Goal: Information Seeking & Learning: Learn about a topic

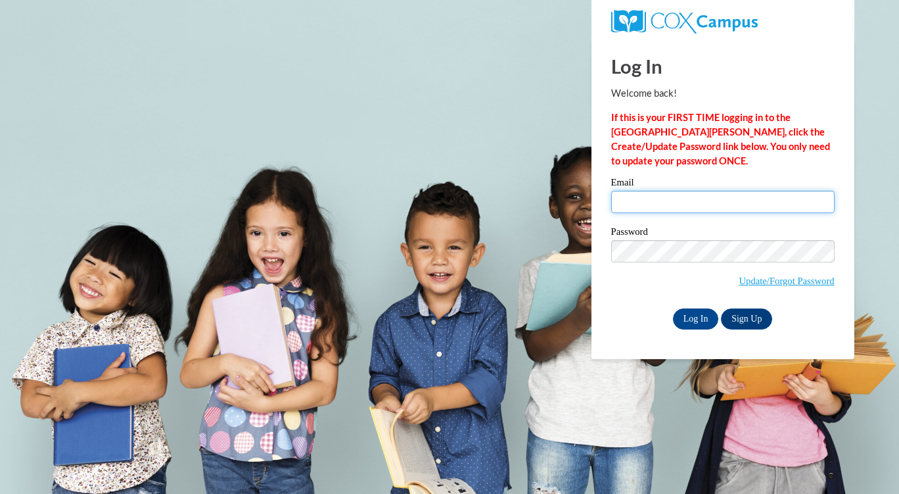
click at [624, 202] on input "Email" at bounding box center [723, 202] width 224 height 22
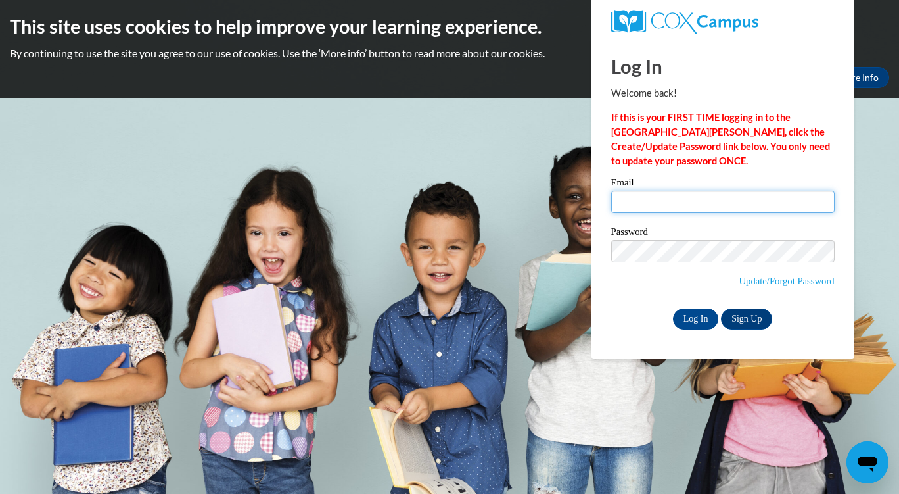
type input "keyasiawhitehead41@gmail.com"
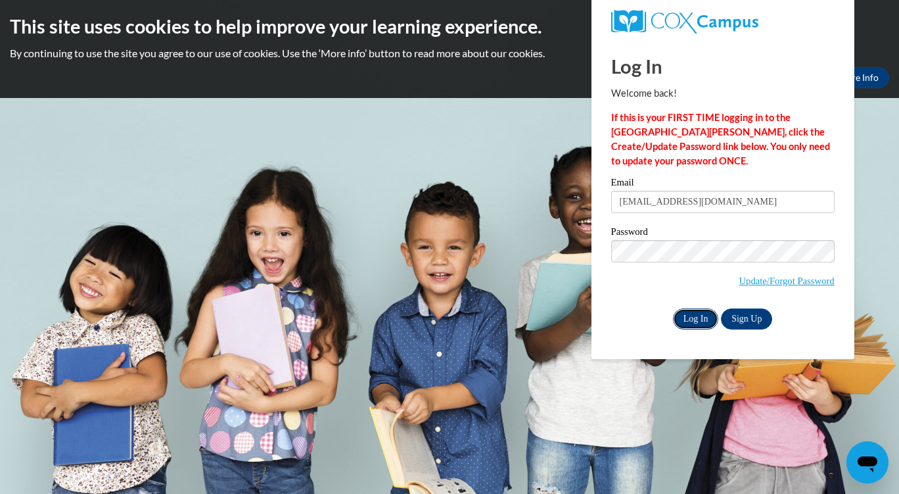
click at [688, 326] on input "Log In" at bounding box center [696, 318] width 46 height 21
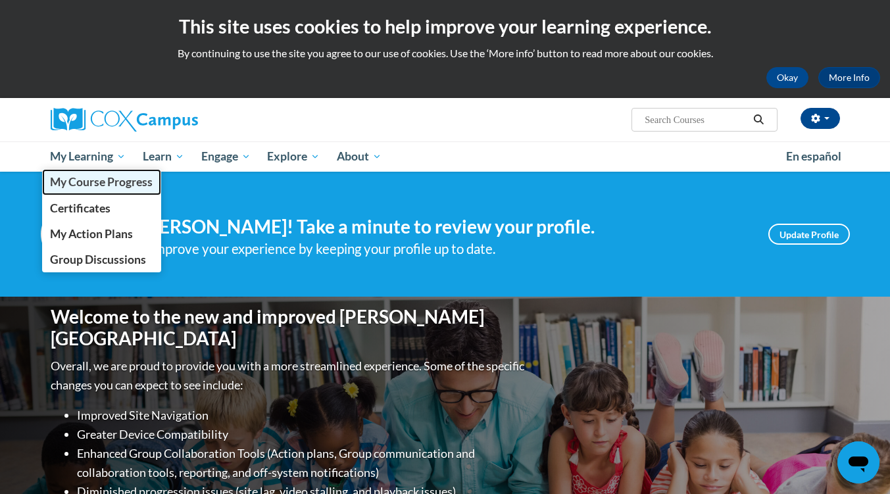
click at [101, 171] on link "My Course Progress" at bounding box center [102, 182] width 120 height 26
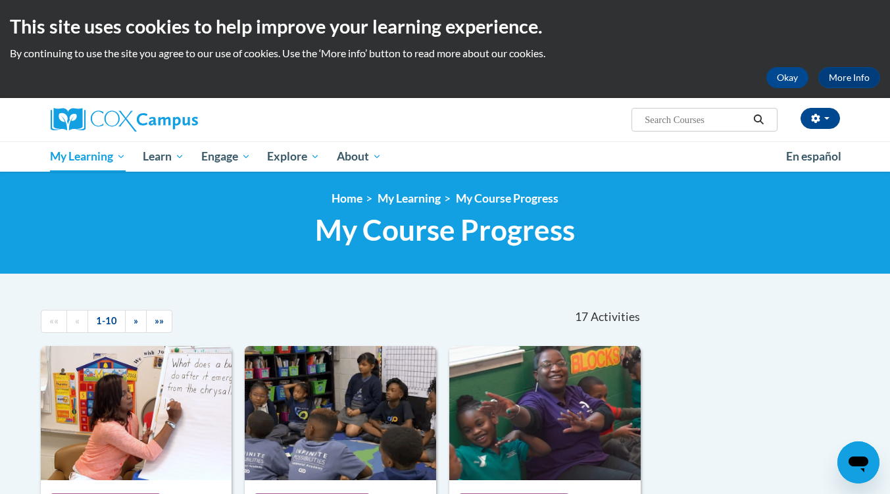
click at [861, 251] on div "<en>My Learning</en><fr>New fr_My Learning</fr><it>New it_My Learning</it><de>N…" at bounding box center [445, 223] width 890 height 103
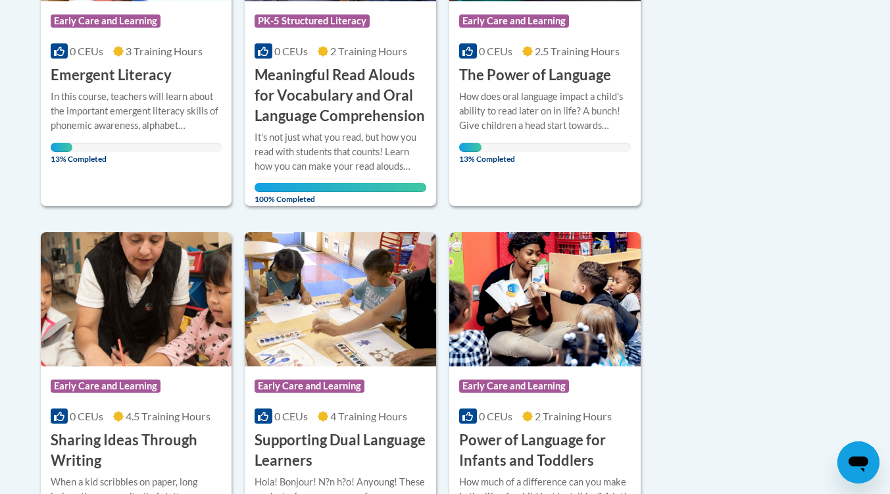
scroll to position [366, 0]
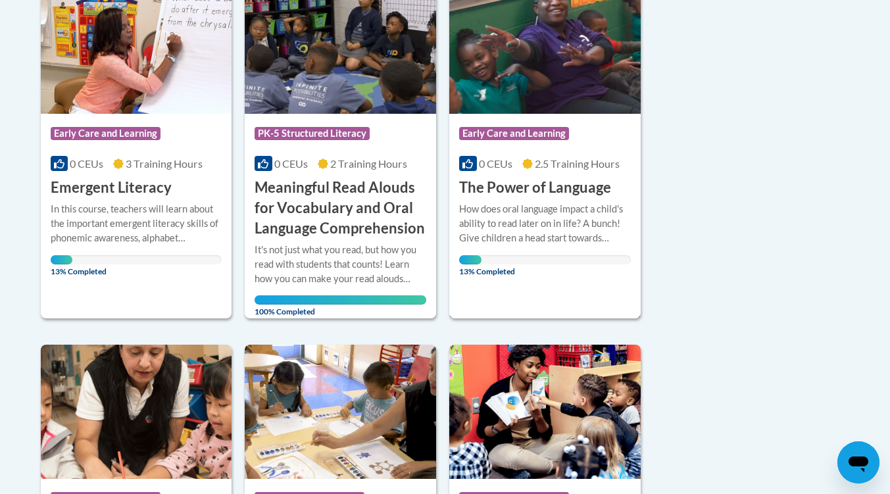
click at [510, 183] on h3 "The Power of Language" at bounding box center [535, 188] width 152 height 20
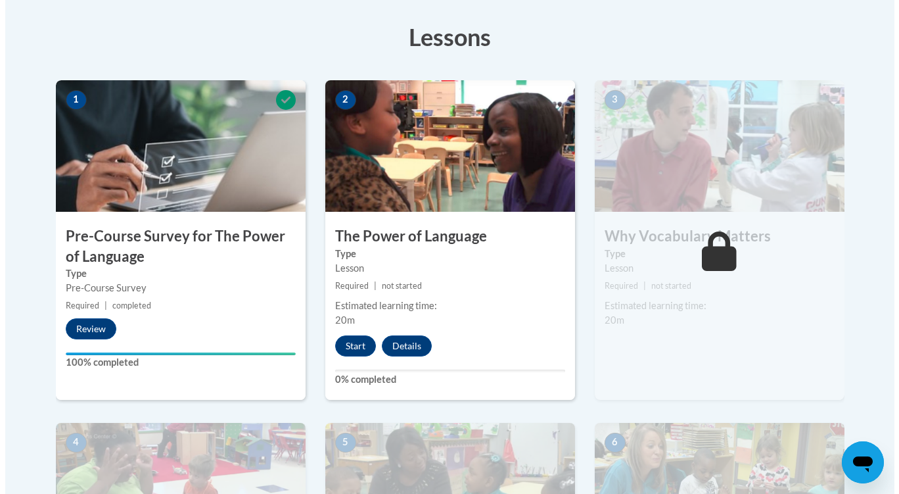
scroll to position [395, 0]
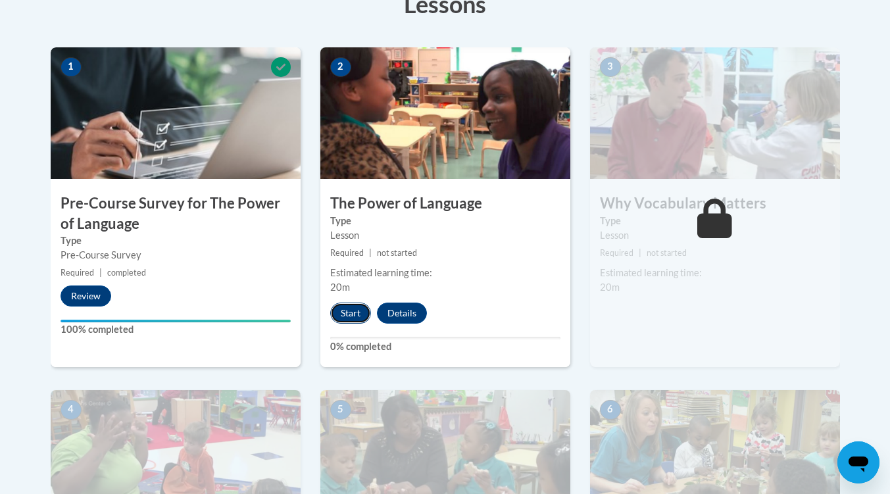
click at [339, 317] on button "Start" at bounding box center [350, 312] width 41 height 21
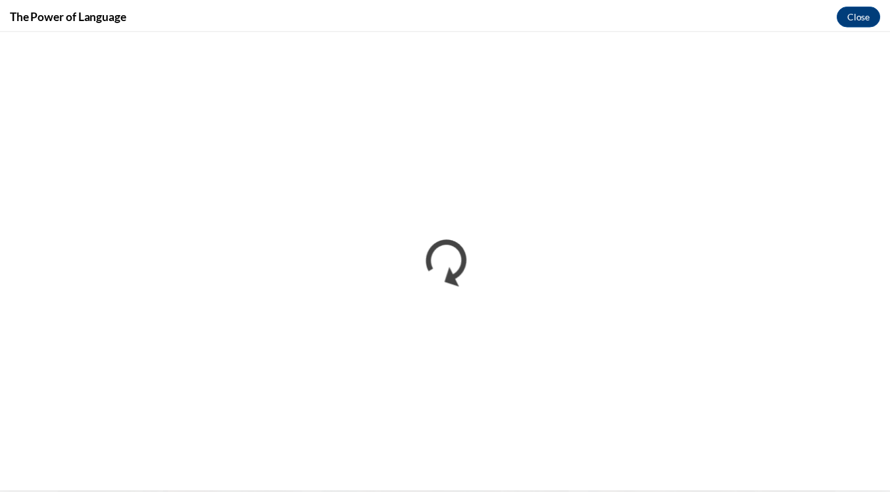
scroll to position [0, 0]
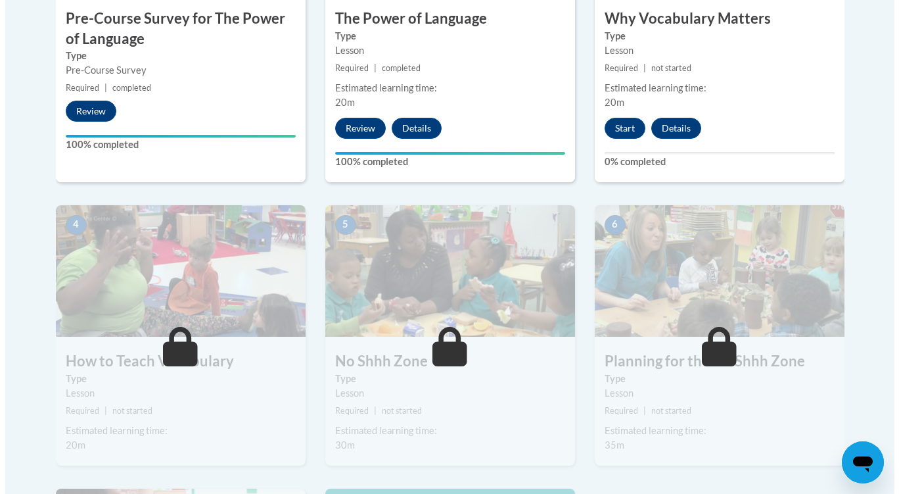
scroll to position [571, 0]
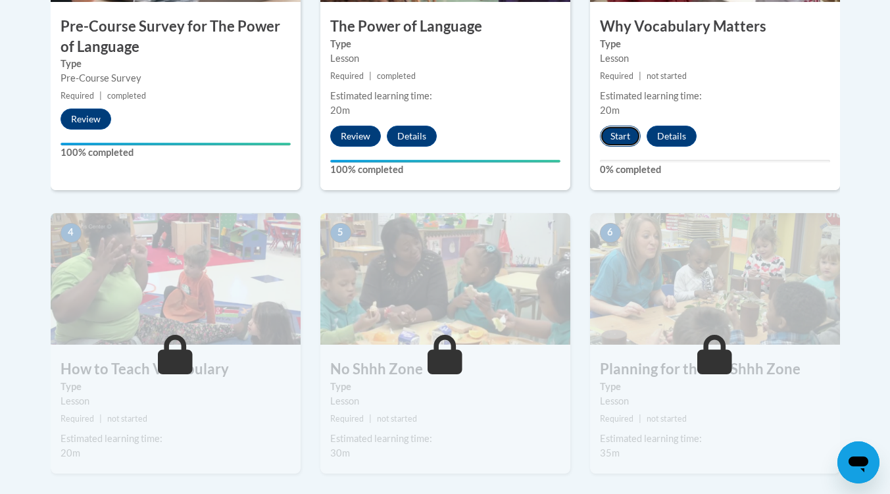
click at [619, 142] on button "Start" at bounding box center [620, 136] width 41 height 21
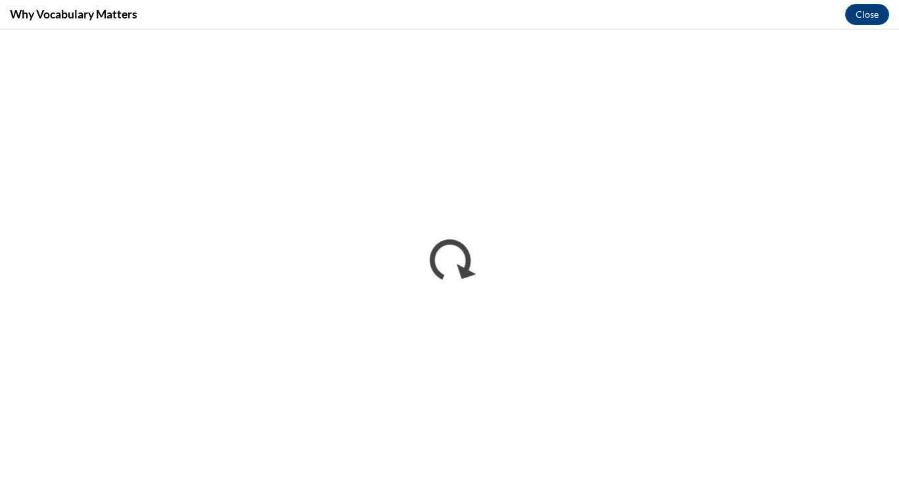
scroll to position [0, 0]
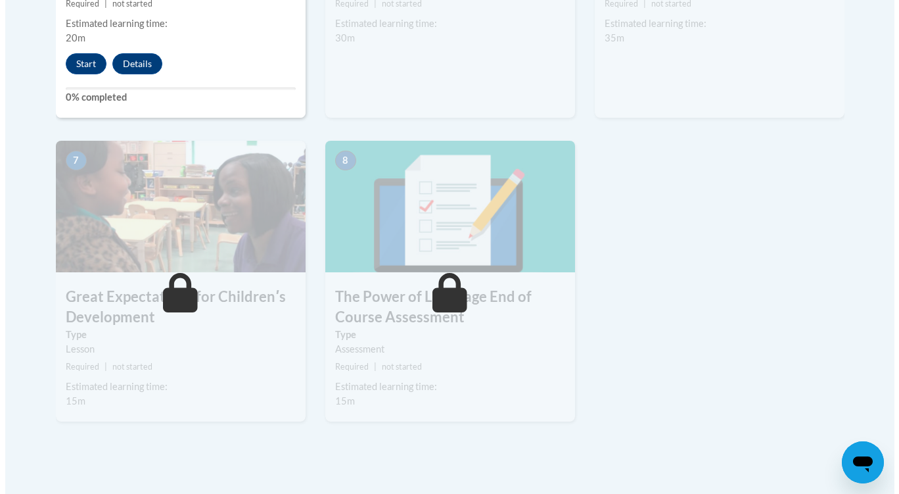
scroll to position [658, 0]
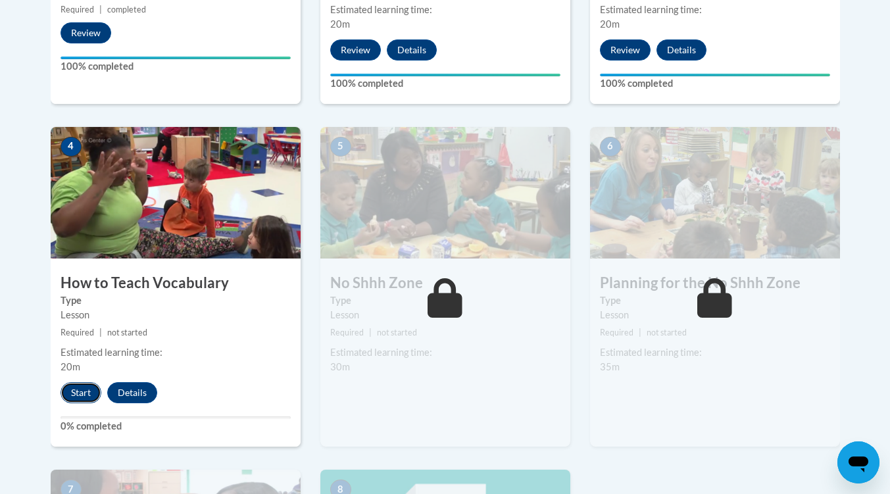
click at [62, 395] on button "Start" at bounding box center [80, 392] width 41 height 21
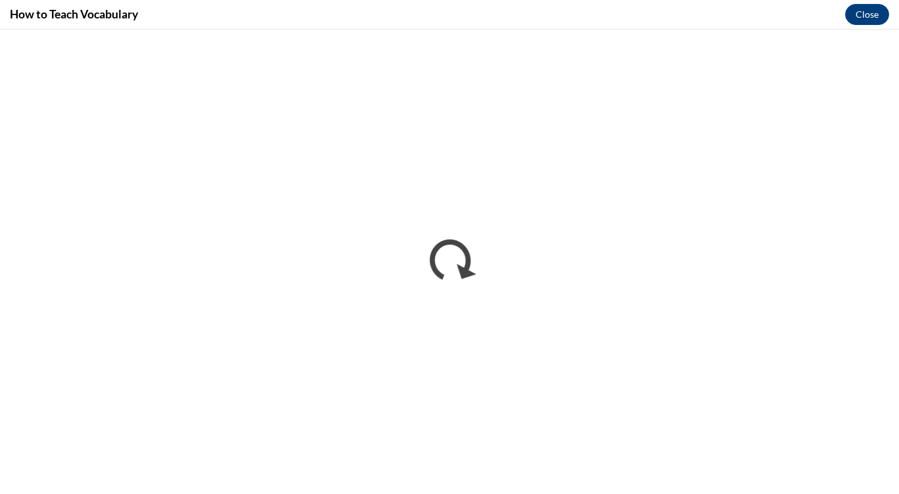
scroll to position [0, 0]
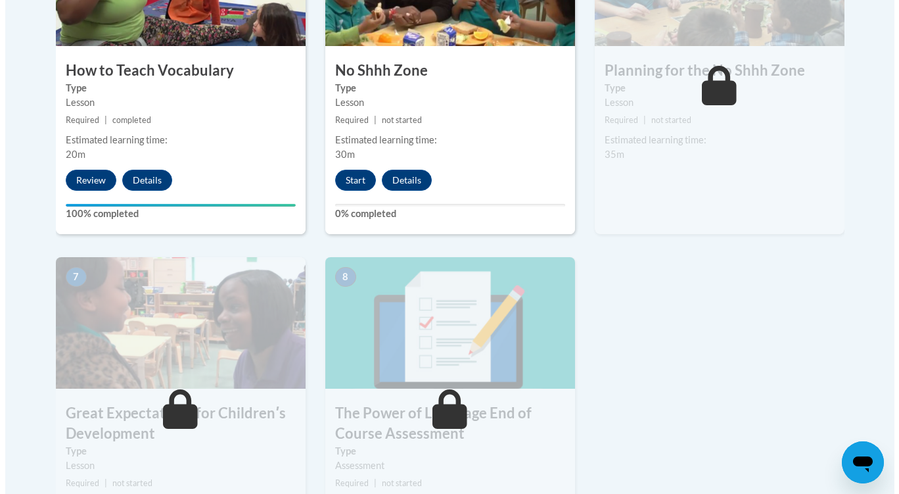
scroll to position [819, 0]
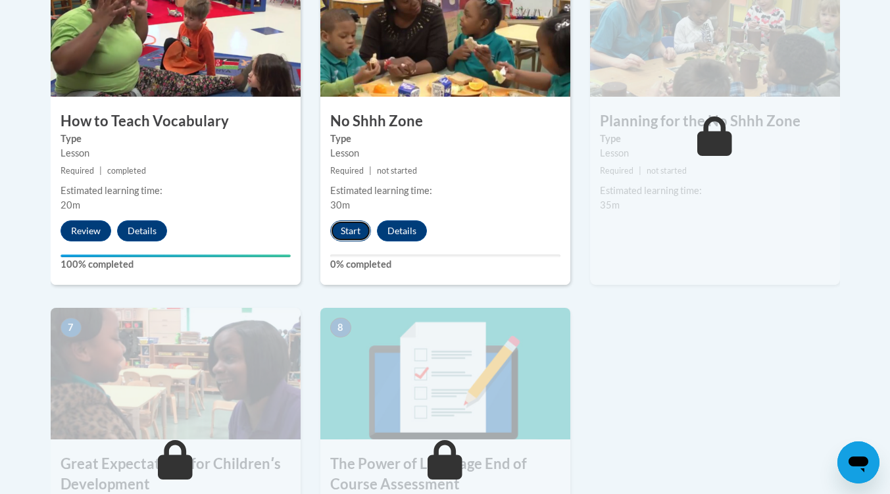
click at [356, 229] on button "Start" at bounding box center [350, 230] width 41 height 21
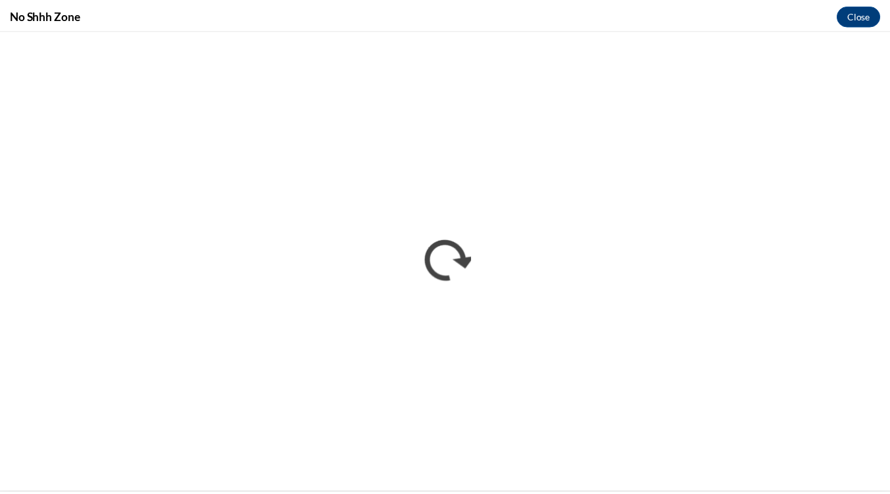
scroll to position [0, 0]
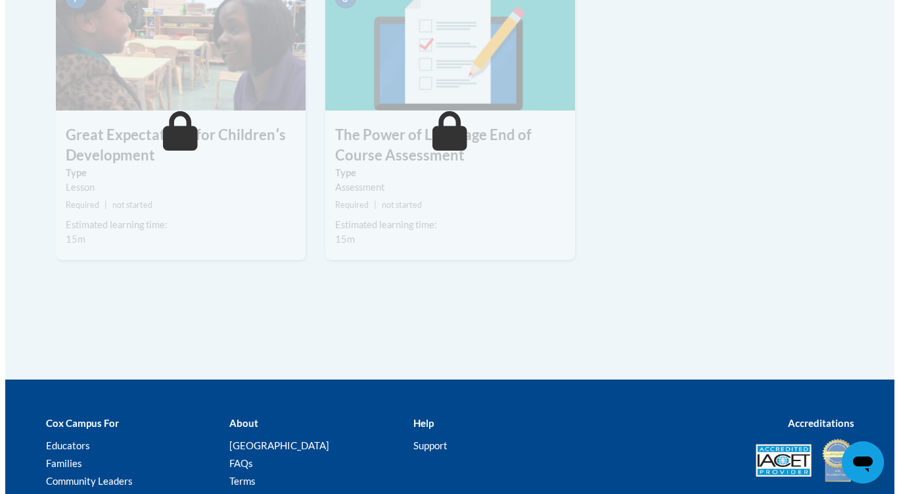
scroll to position [1017, 0]
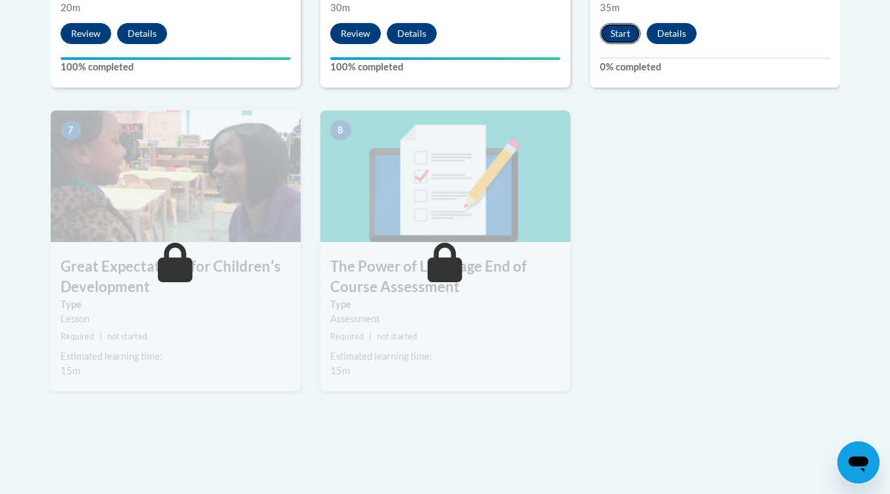
click at [619, 42] on button "Start" at bounding box center [620, 33] width 41 height 21
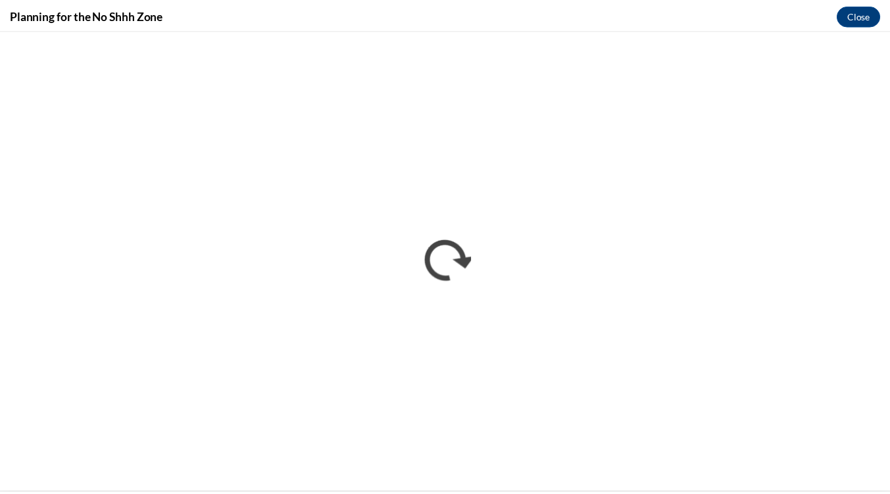
scroll to position [0, 0]
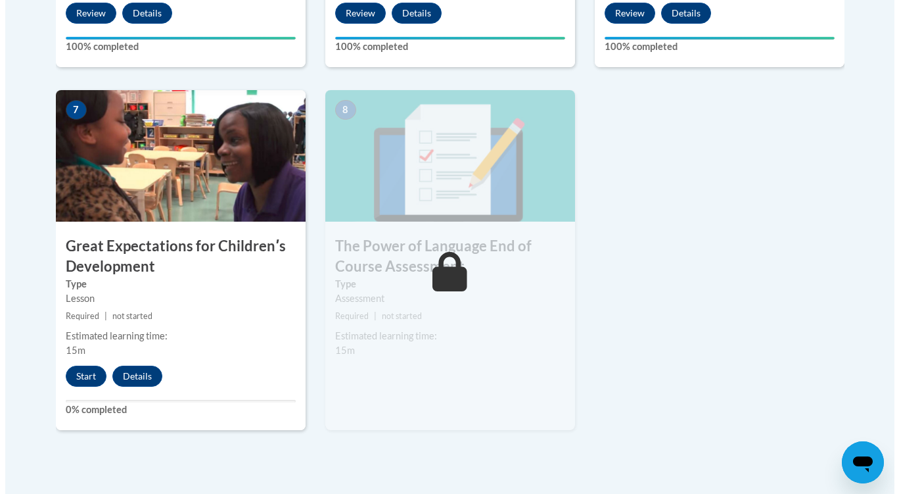
scroll to position [1309, 0]
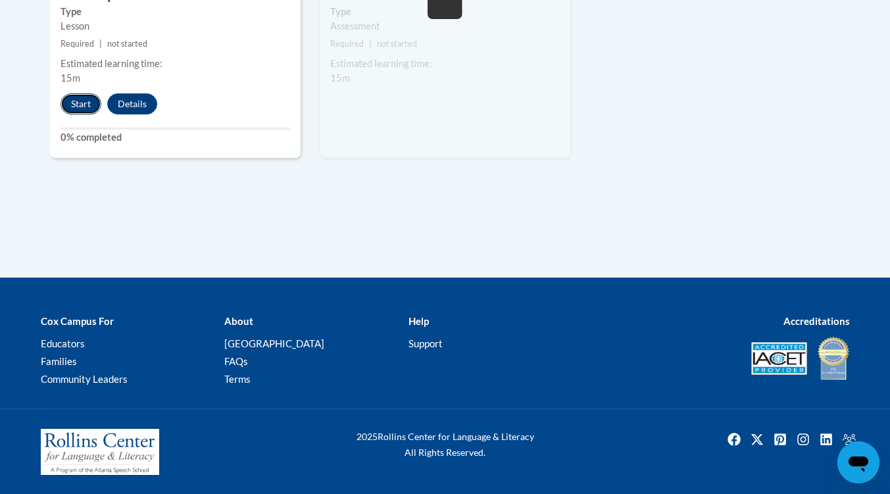
click at [82, 95] on button "Start" at bounding box center [80, 103] width 41 height 21
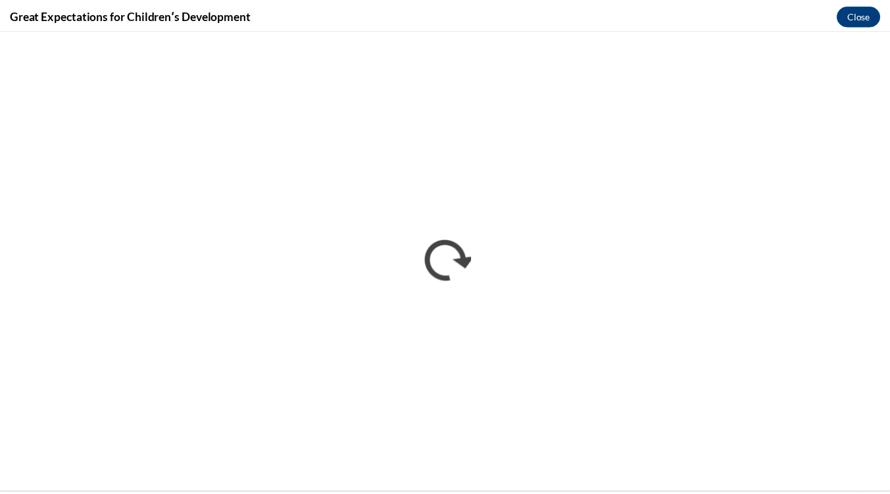
scroll to position [0, 0]
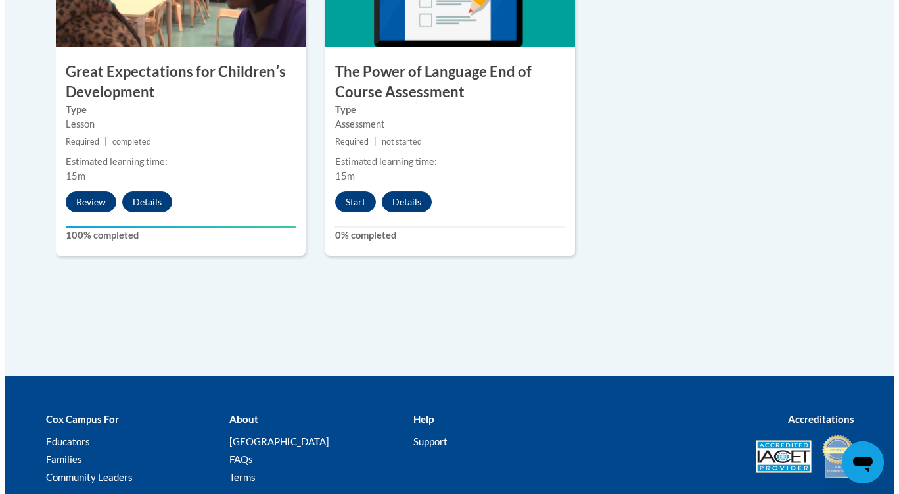
scroll to position [1254, 0]
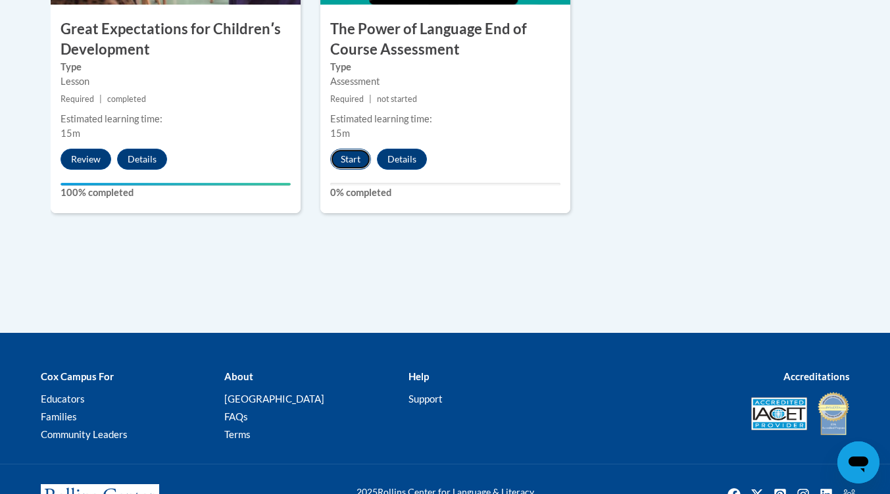
click at [352, 160] on button "Start" at bounding box center [350, 159] width 41 height 21
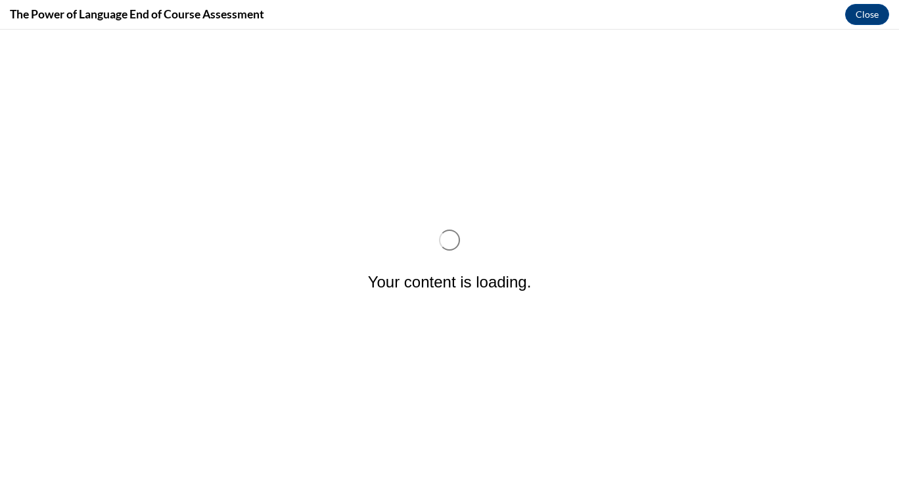
scroll to position [0, 0]
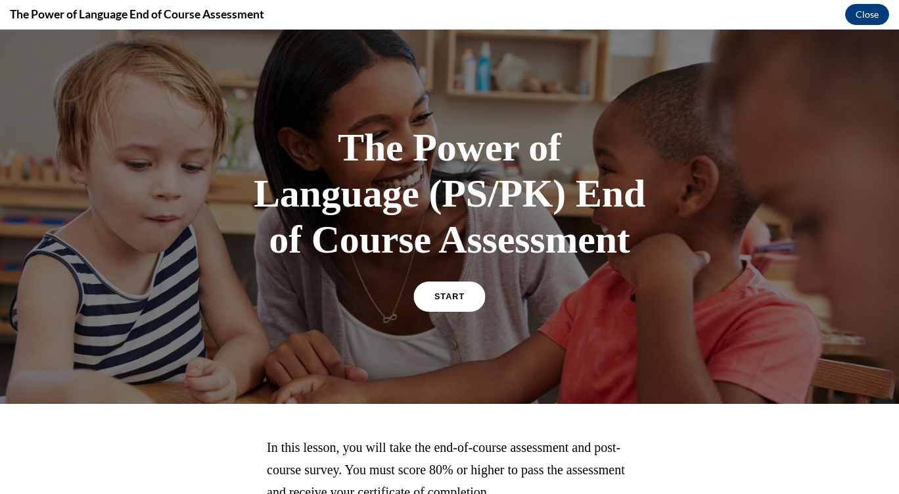
click at [460, 300] on link "START" at bounding box center [450, 296] width 72 height 30
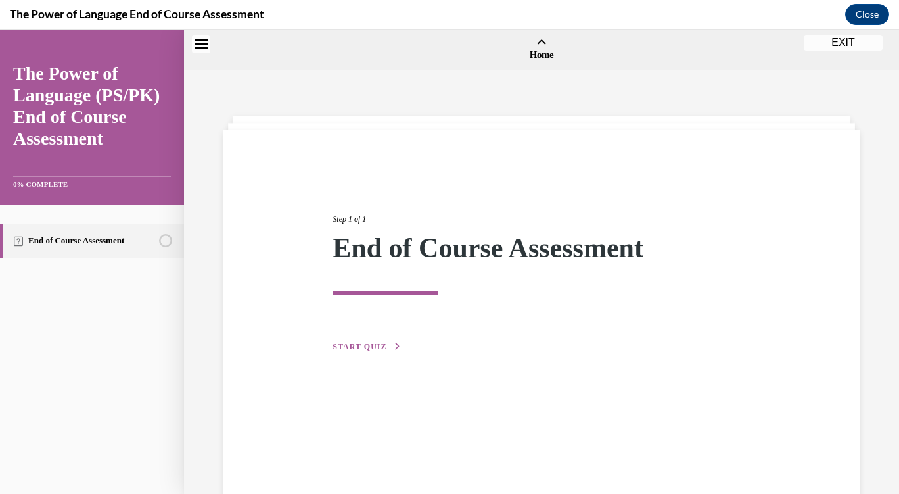
scroll to position [41, 0]
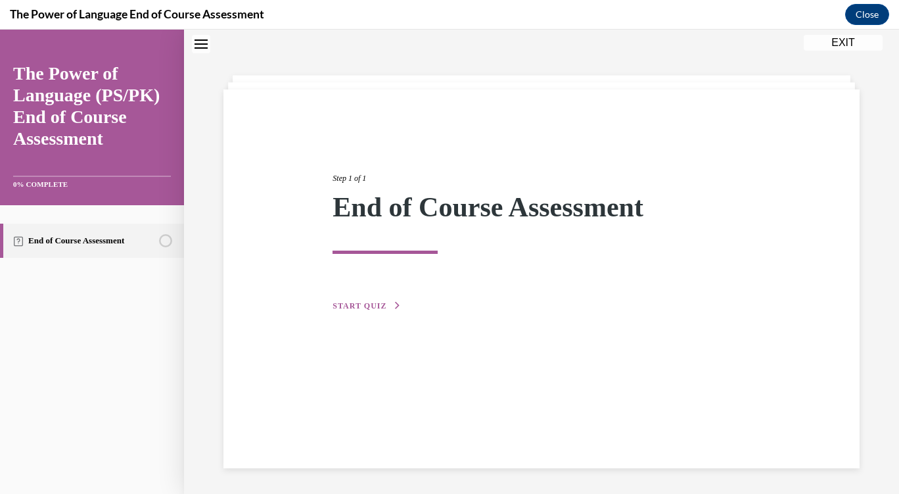
click at [366, 305] on span "START QUIZ" at bounding box center [360, 305] width 54 height 9
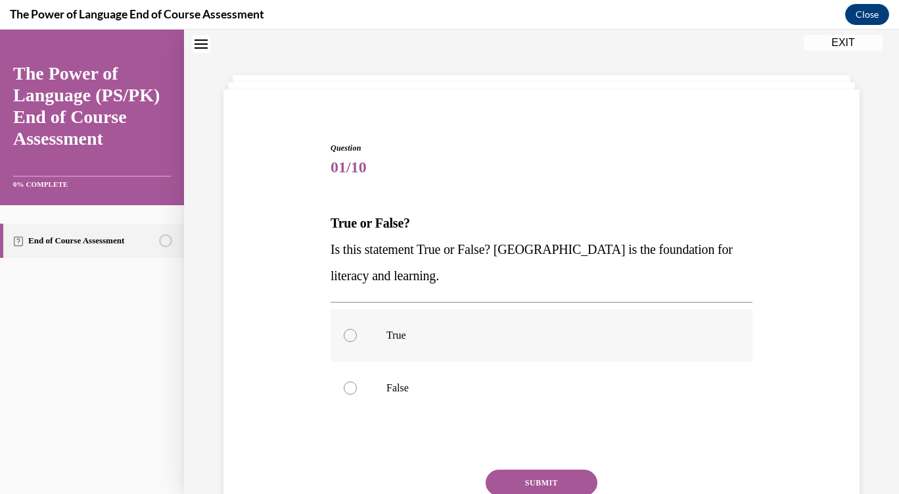
click at [452, 336] on p "True" at bounding box center [553, 335] width 333 height 13
click at [357, 336] on input "True" at bounding box center [350, 335] width 13 height 13
radio input "true"
click at [540, 483] on button "SUBMIT" at bounding box center [542, 482] width 112 height 26
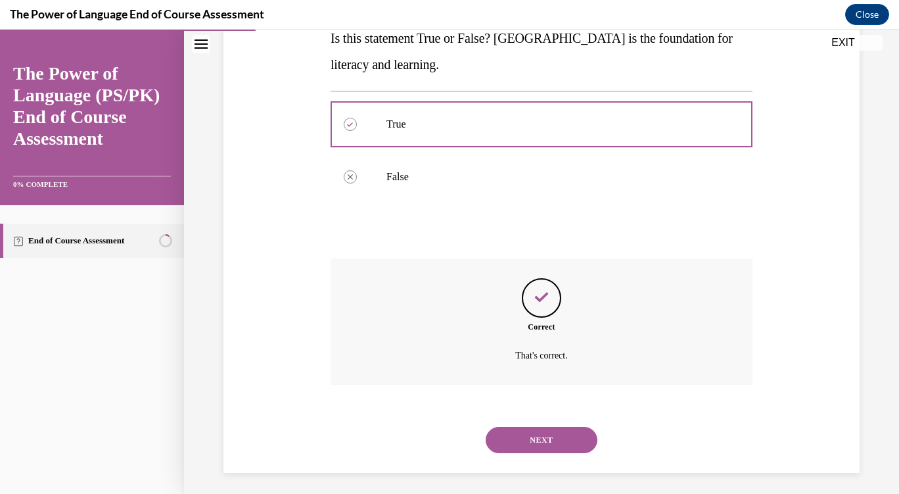
scroll to position [257, 0]
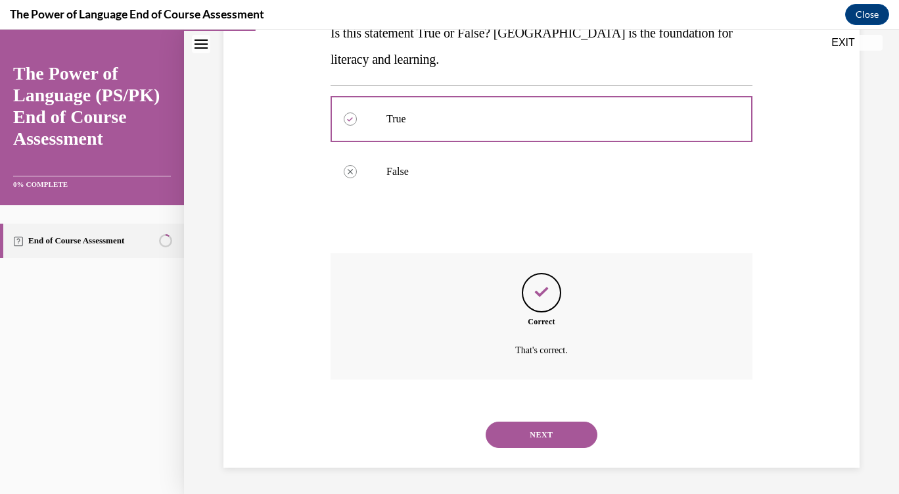
click at [531, 435] on button "NEXT" at bounding box center [542, 434] width 112 height 26
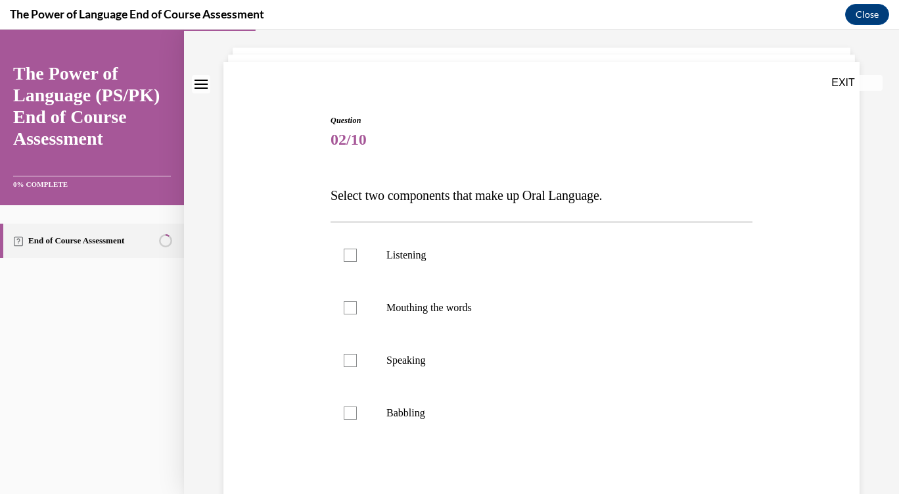
scroll to position [132, 0]
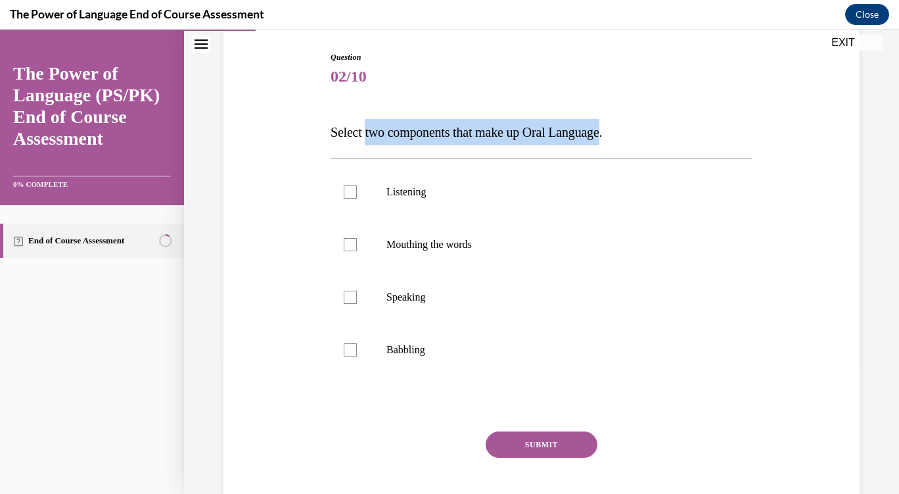
drag, startPoint x: 366, startPoint y: 130, endPoint x: 621, endPoint y: 128, distance: 255.1
click at [602, 128] on span "Select two components that make up Oral Language." at bounding box center [467, 132] width 272 height 14
copy span "two components that make up Oral Language"
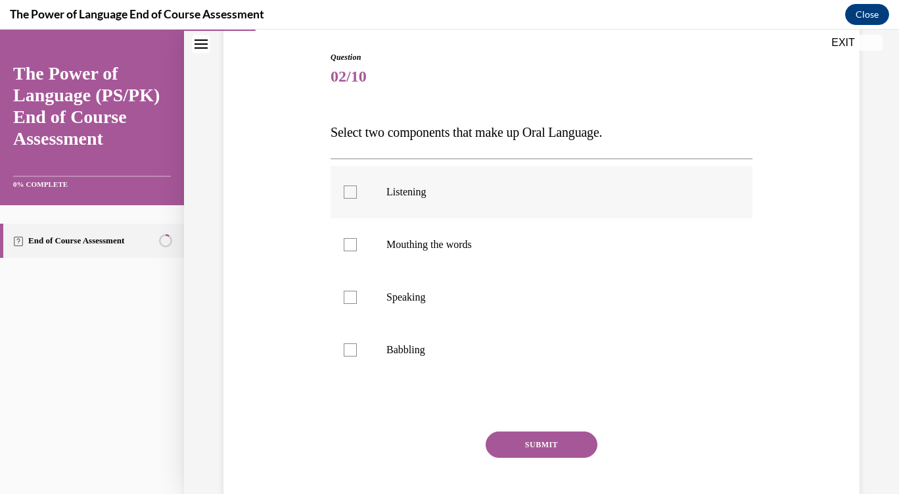
drag, startPoint x: 375, startPoint y: 185, endPoint x: 378, endPoint y: 193, distance: 8.3
click at [375, 185] on label "Listening" at bounding box center [542, 192] width 422 height 53
click at [357, 185] on input "Listening" at bounding box center [350, 191] width 13 height 13
checkbox input "true"
click at [409, 317] on label "Speaking" at bounding box center [542, 297] width 422 height 53
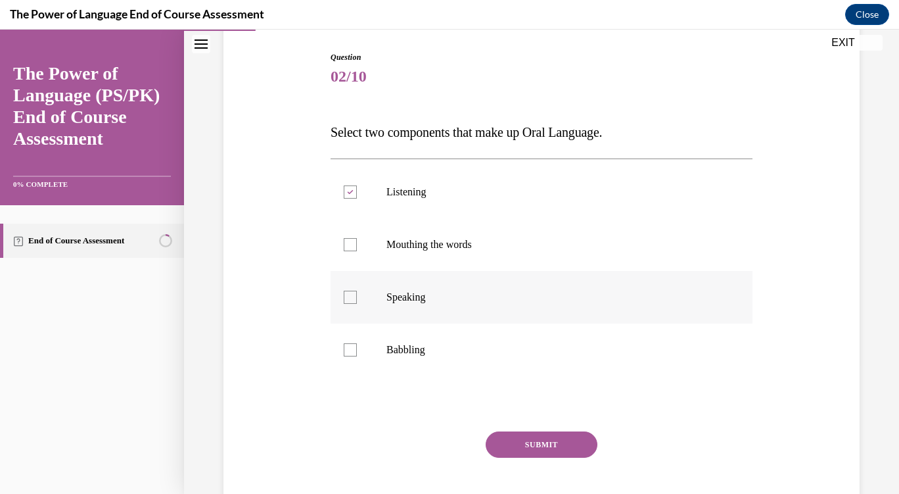
click at [357, 304] on input "Speaking" at bounding box center [350, 297] width 13 height 13
checkbox input "true"
click at [518, 427] on div "Question 02/10 Select two components that make up Oral Language. Listening Mout…" at bounding box center [542, 295] width 422 height 488
click at [526, 444] on button "SUBMIT" at bounding box center [542, 444] width 112 height 26
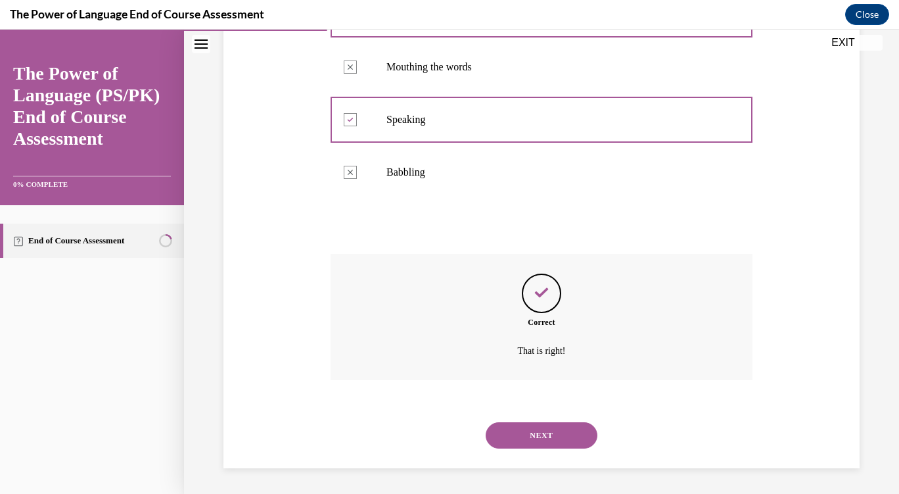
scroll to position [310, 0]
click at [536, 426] on button "NEXT" at bounding box center [542, 434] width 112 height 26
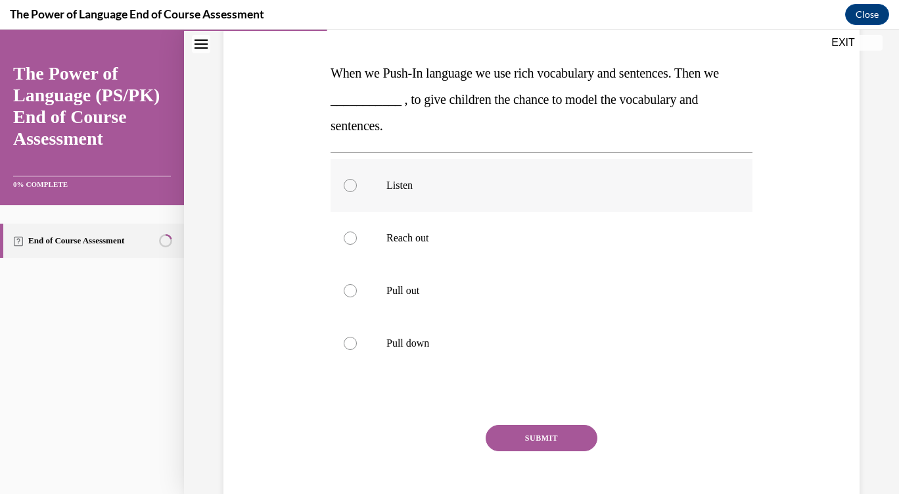
scroll to position [197, 0]
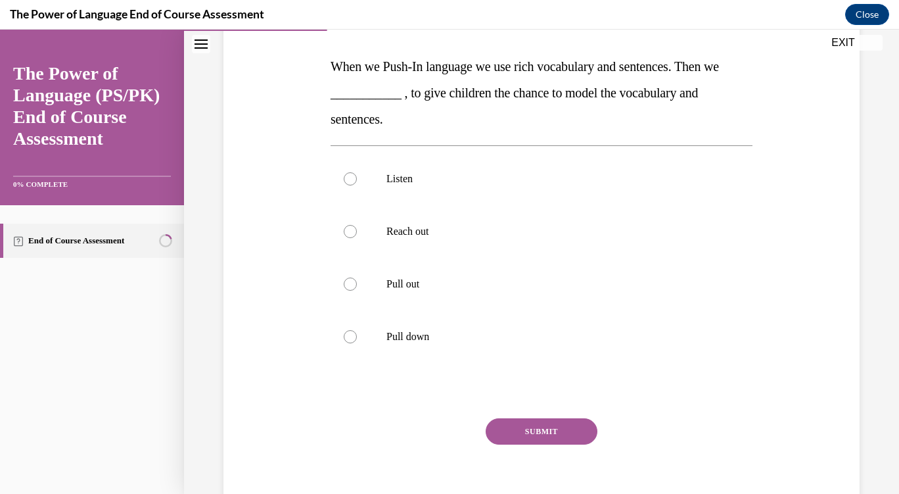
drag, startPoint x: 326, startPoint y: 68, endPoint x: 525, endPoint y: 115, distance: 204.6
click at [525, 115] on div "Question 03/10 When we Push-In language we use rich vocabulary and sentences. T…" at bounding box center [541, 246] width 429 height 560
copy span "When we Push-In language we use rich vocabulary and sentences. Then we ________…"
click at [374, 263] on label "Pull out" at bounding box center [542, 284] width 422 height 53
click at [357, 277] on input "Pull out" at bounding box center [350, 283] width 13 height 13
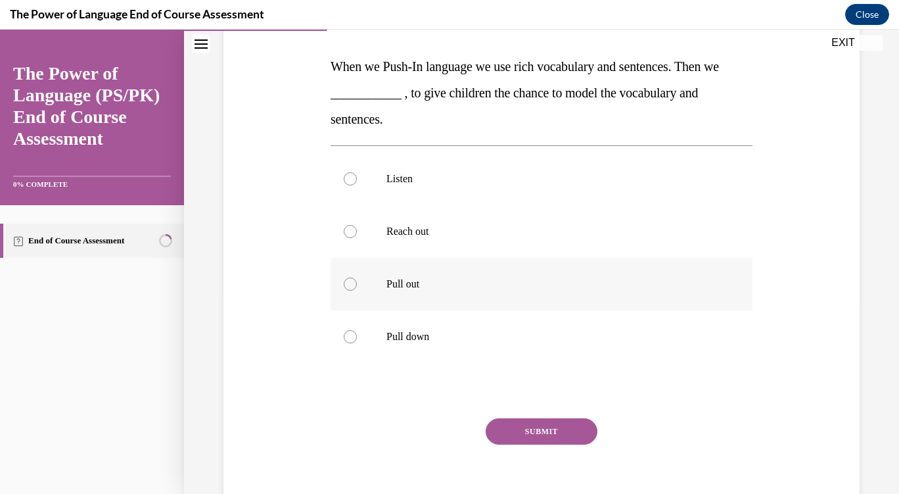
radio input "true"
click at [554, 430] on button "SUBMIT" at bounding box center [542, 431] width 112 height 26
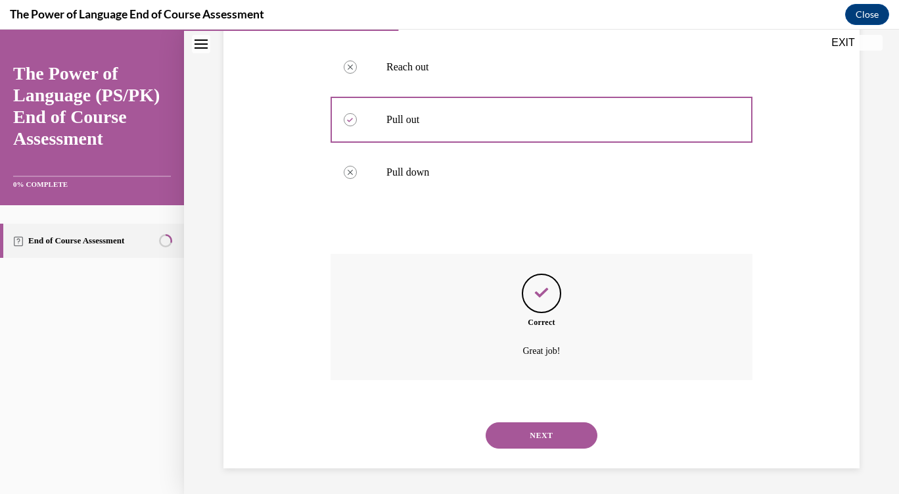
scroll to position [362, 0]
click at [556, 434] on button "NEXT" at bounding box center [542, 434] width 112 height 26
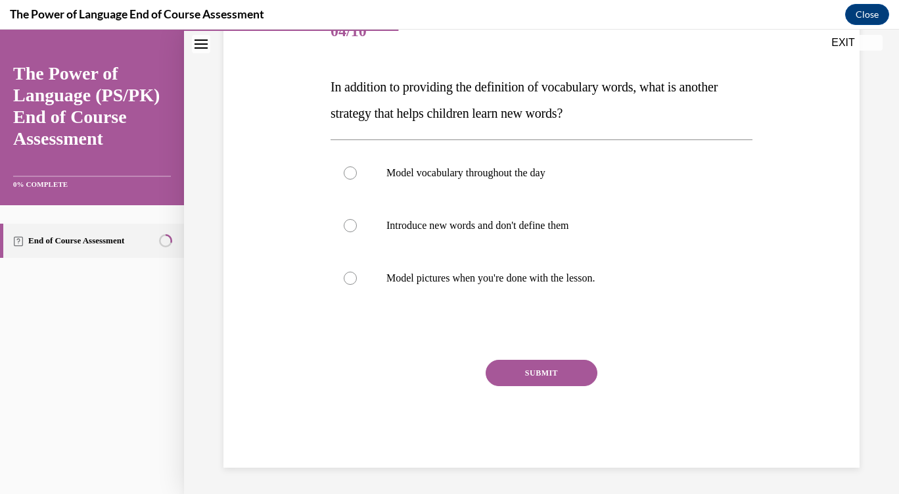
scroll to position [146, 0]
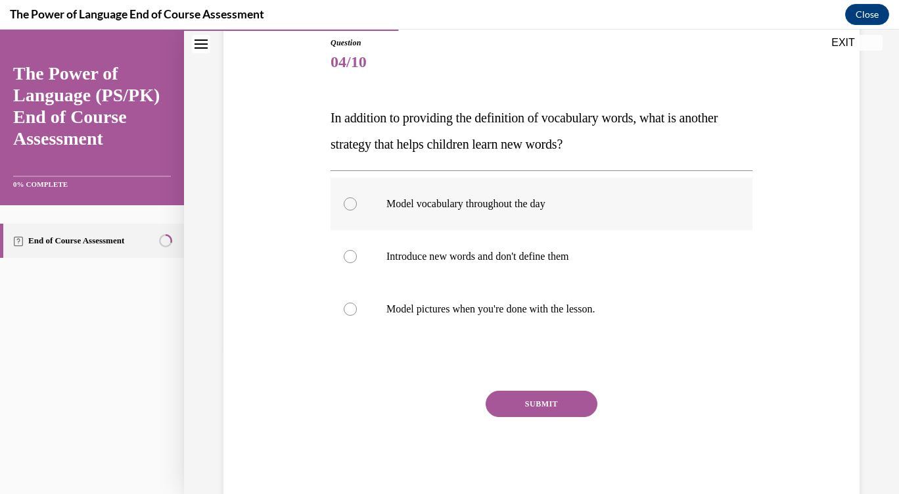
click at [466, 198] on p "Model vocabulary throughout the day" at bounding box center [553, 203] width 333 height 13
click at [357, 198] on input "Model vocabulary throughout the day" at bounding box center [350, 203] width 13 height 13
radio input "true"
click at [554, 398] on button "SUBMIT" at bounding box center [542, 404] width 112 height 26
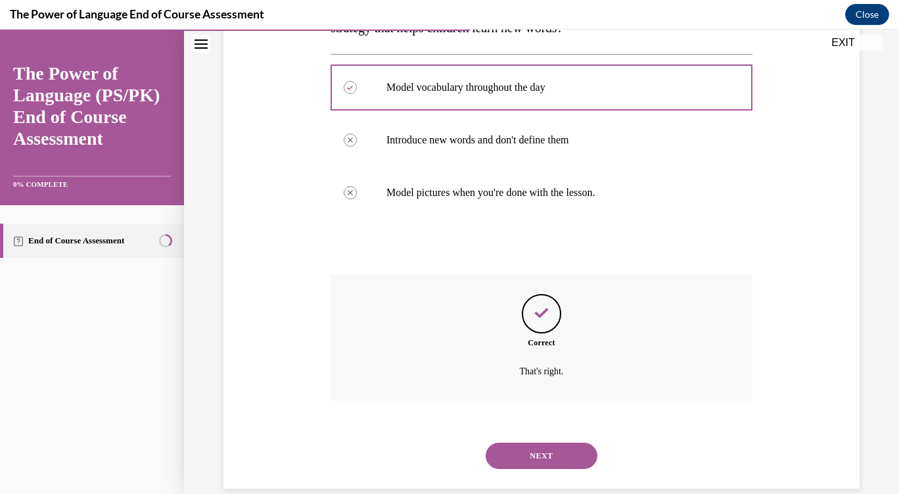
scroll to position [283, 0]
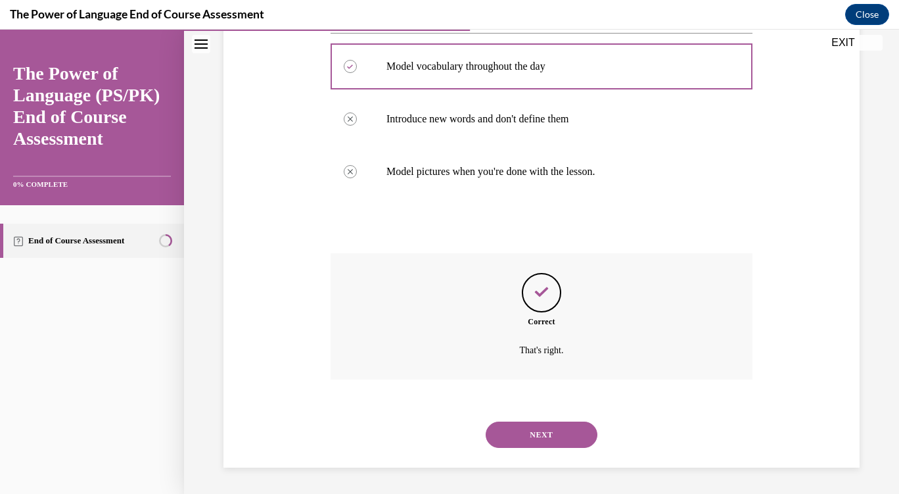
click at [537, 439] on button "NEXT" at bounding box center [542, 434] width 112 height 26
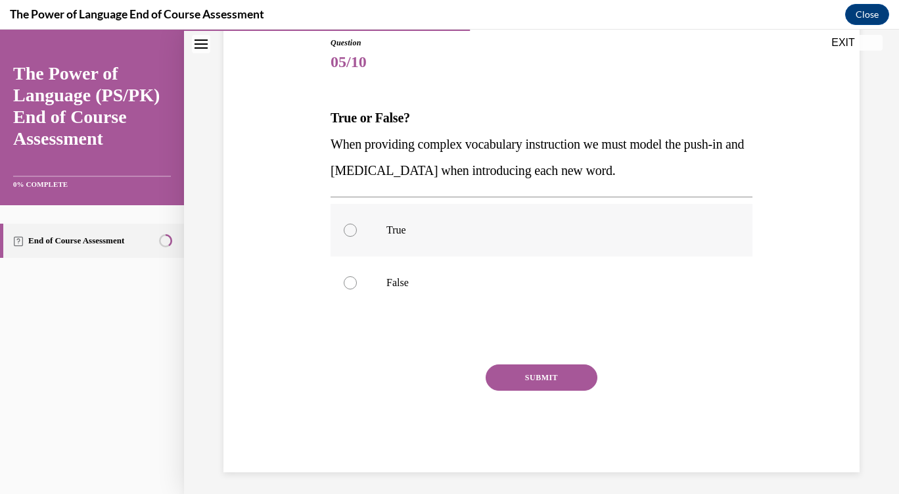
click at [460, 241] on label "True" at bounding box center [542, 230] width 422 height 53
click at [357, 237] on input "True" at bounding box center [350, 230] width 13 height 13
radio input "true"
click at [544, 382] on button "SUBMIT" at bounding box center [542, 377] width 112 height 26
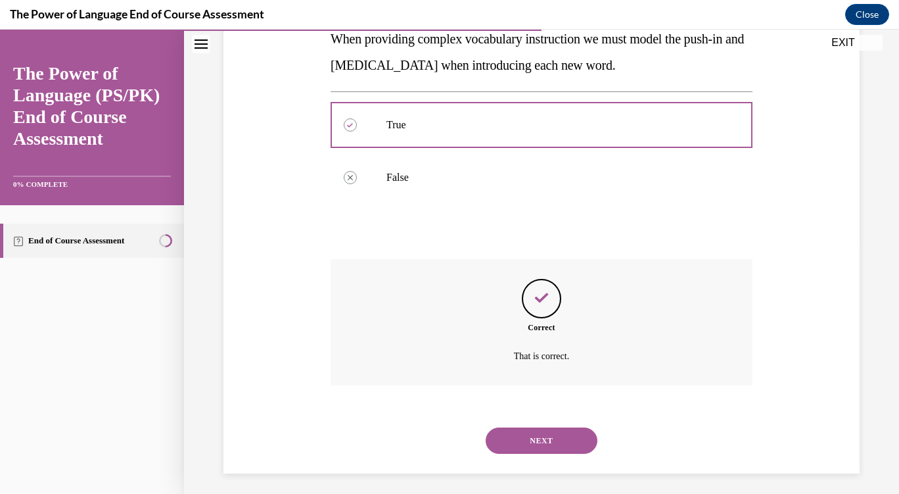
scroll to position [257, 0]
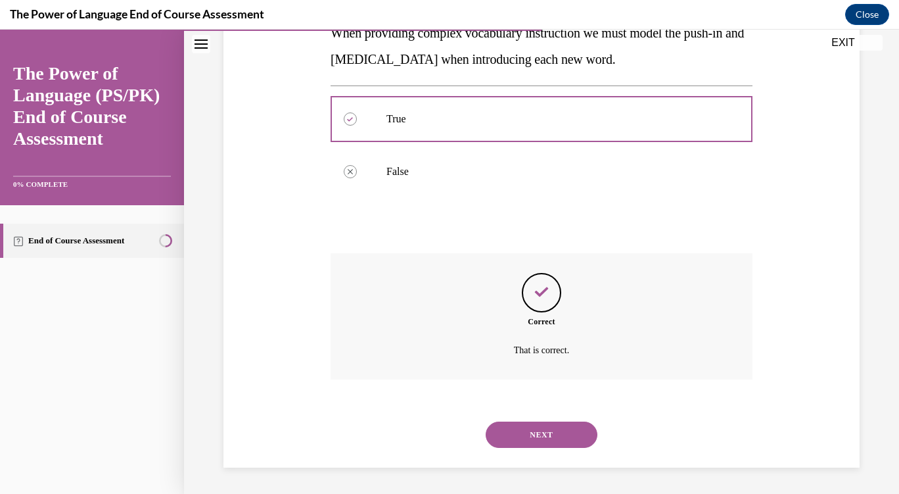
click at [527, 442] on button "NEXT" at bounding box center [542, 434] width 112 height 26
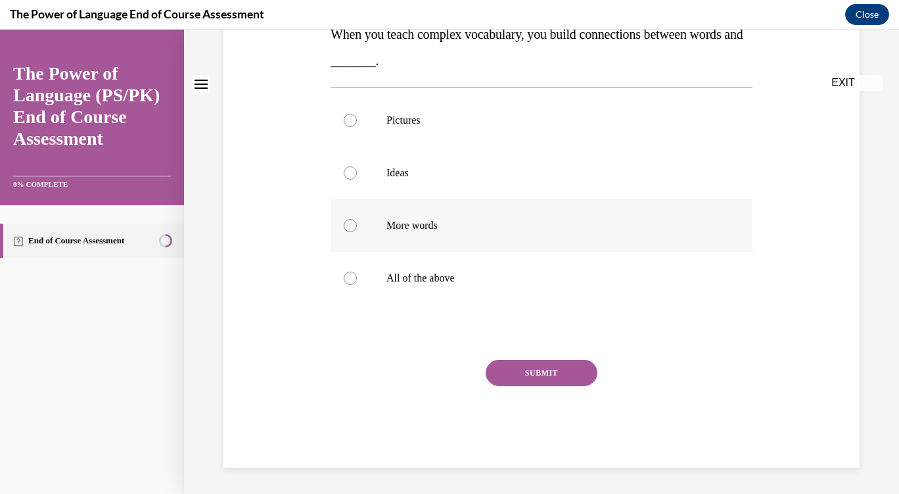
scroll to position [0, 0]
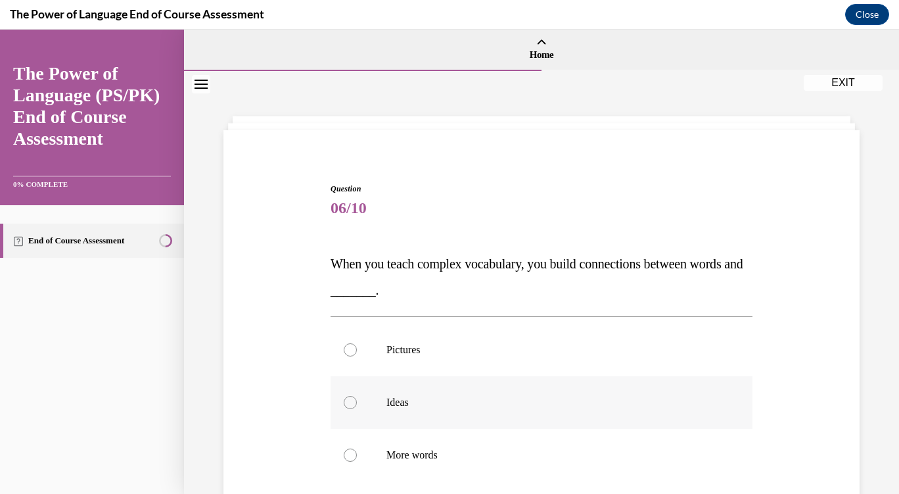
click at [402, 392] on label "Ideas" at bounding box center [542, 402] width 422 height 53
click at [357, 396] on input "Ideas" at bounding box center [350, 402] width 13 height 13
radio input "true"
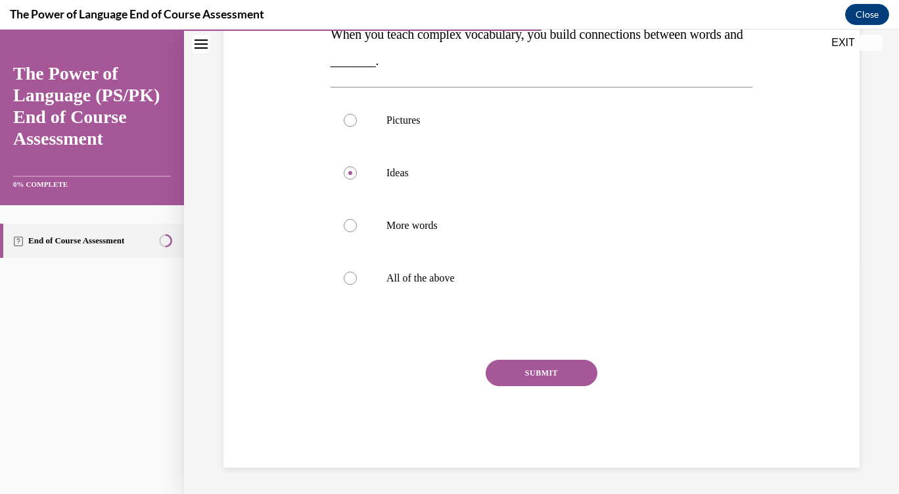
click at [544, 379] on button "SUBMIT" at bounding box center [542, 373] width 112 height 26
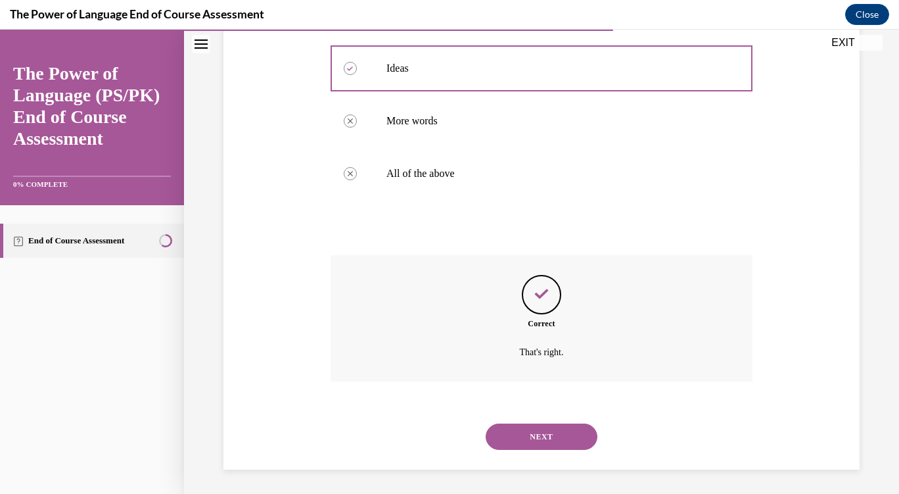
scroll to position [336, 0]
click at [541, 437] on button "NEXT" at bounding box center [542, 434] width 112 height 26
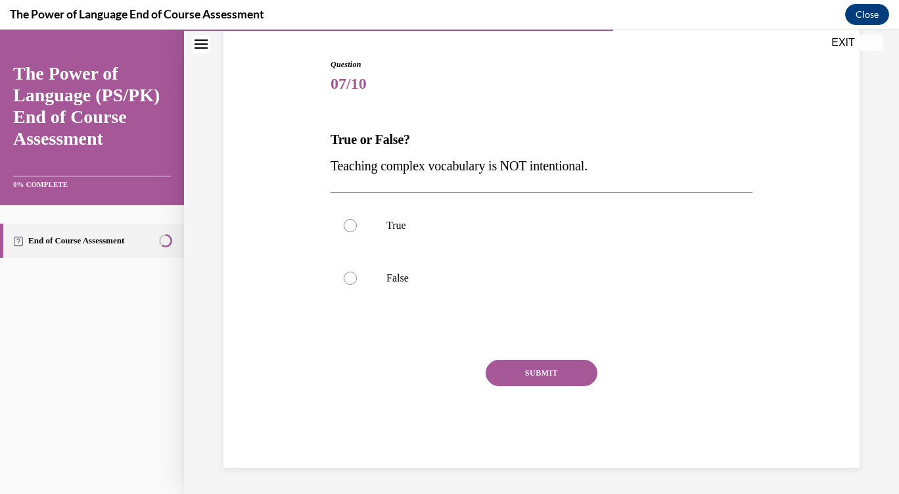
scroll to position [124, 0]
click at [415, 286] on label "False" at bounding box center [542, 278] width 422 height 53
click at [357, 285] on input "False" at bounding box center [350, 278] width 13 height 13
radio input "true"
click at [556, 375] on button "SUBMIT" at bounding box center [542, 373] width 112 height 26
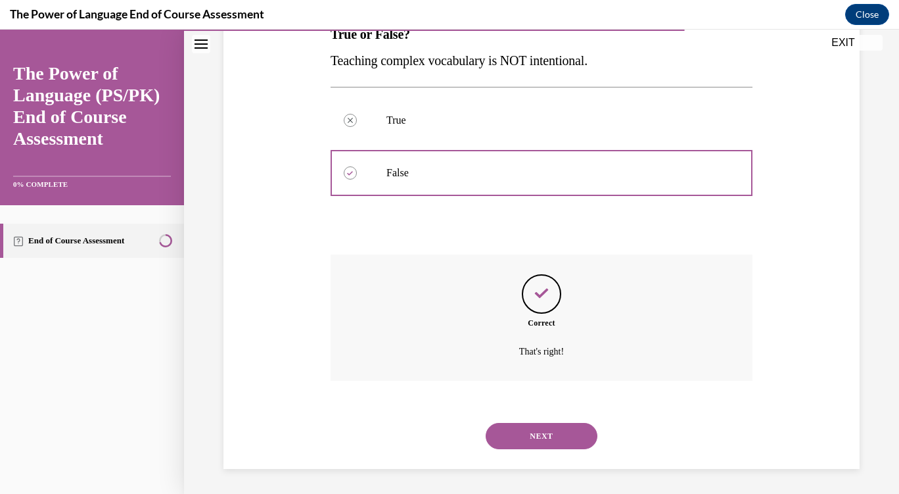
scroll to position [231, 0]
click at [537, 437] on button "NEXT" at bounding box center [542, 434] width 112 height 26
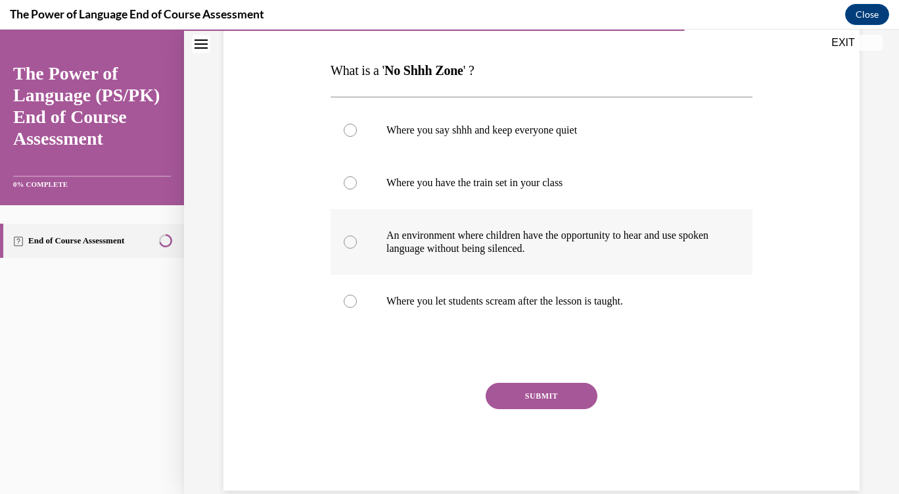
scroll to position [197, 0]
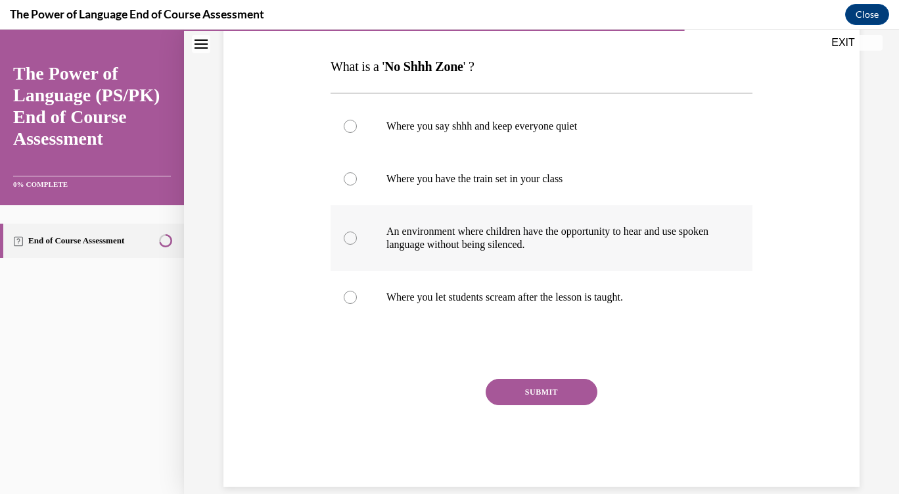
click at [470, 214] on label "An environment where children have the opportunity to hear and use spoken langu…" at bounding box center [542, 238] width 422 height 66
click at [357, 231] on input "An environment where children have the opportunity to hear and use spoken langu…" at bounding box center [350, 237] width 13 height 13
radio input "true"
click at [560, 390] on button "SUBMIT" at bounding box center [542, 392] width 112 height 26
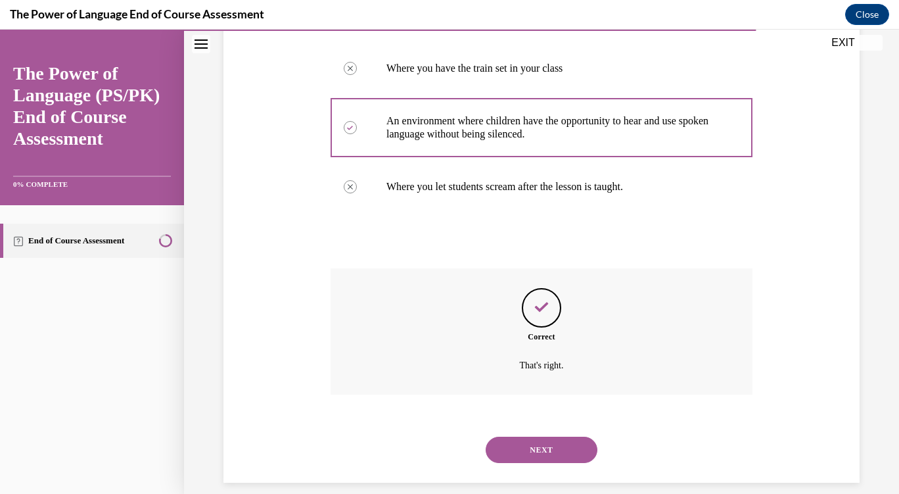
scroll to position [323, 0]
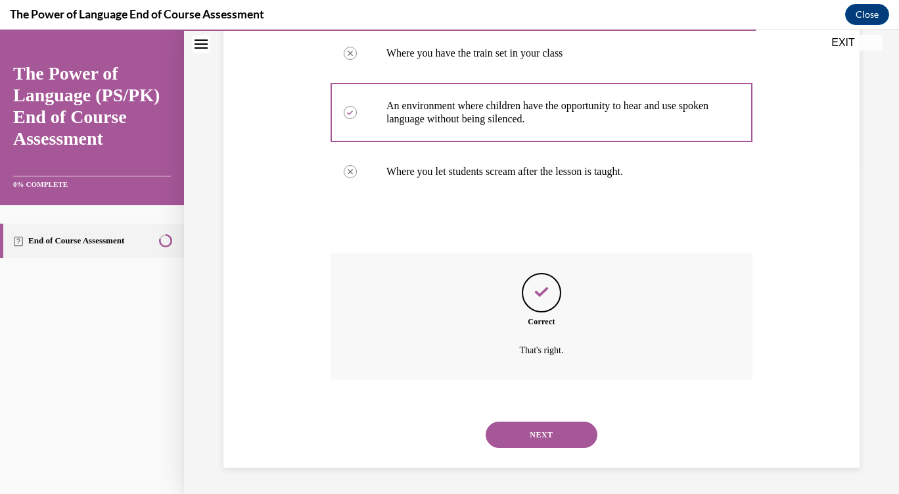
click at [541, 446] on button "NEXT" at bounding box center [542, 434] width 112 height 26
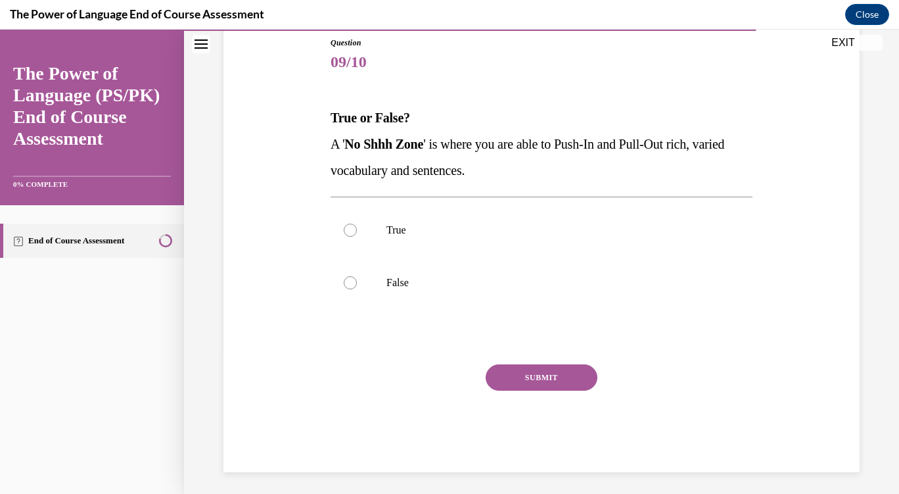
scroll to position [151, 0]
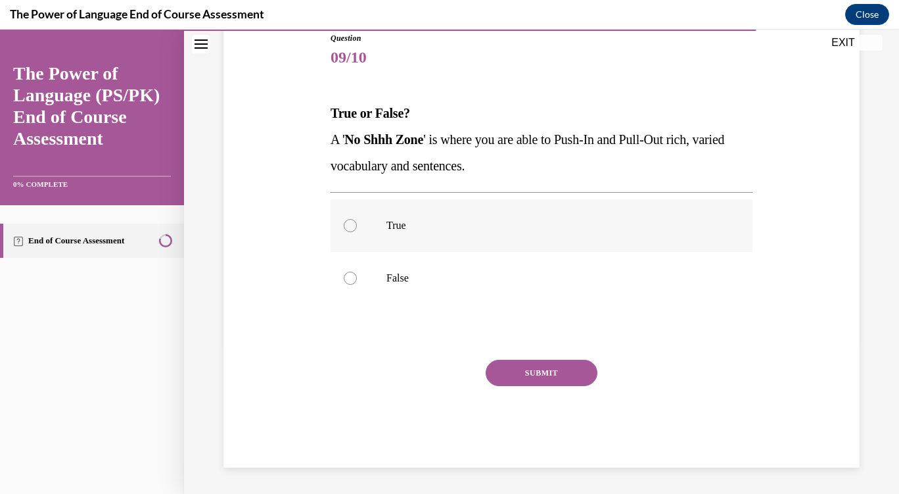
click at [448, 222] on p "True" at bounding box center [553, 225] width 333 height 13
click at [357, 222] on input "True" at bounding box center [350, 225] width 13 height 13
radio input "true"
click at [538, 377] on button "SUBMIT" at bounding box center [542, 373] width 112 height 26
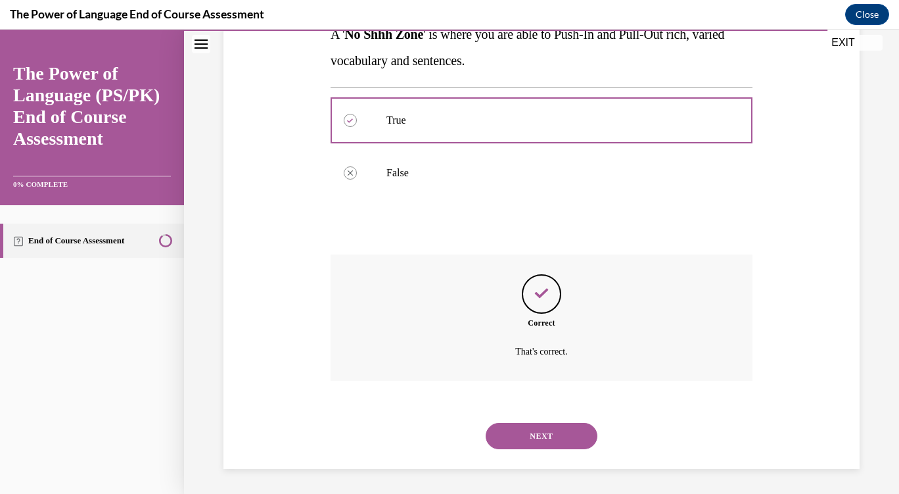
scroll to position [257, 0]
click at [536, 432] on button "NEXT" at bounding box center [542, 434] width 112 height 26
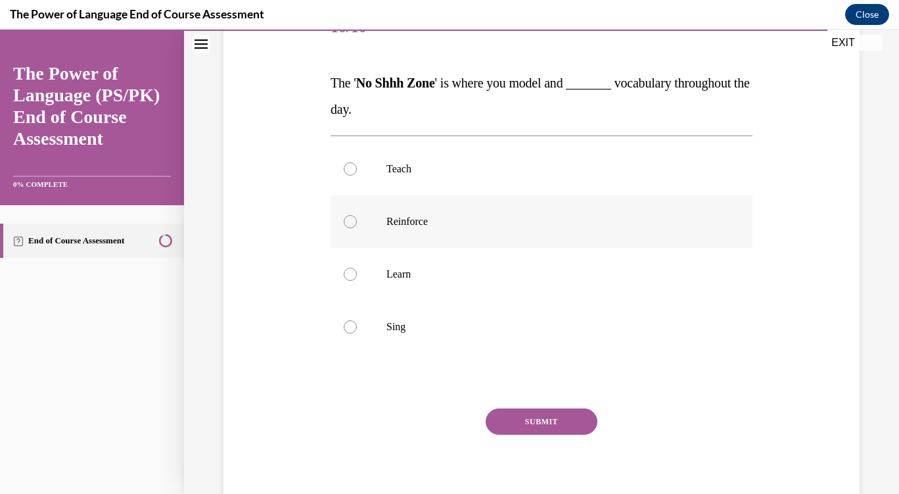
scroll to position [198, 0]
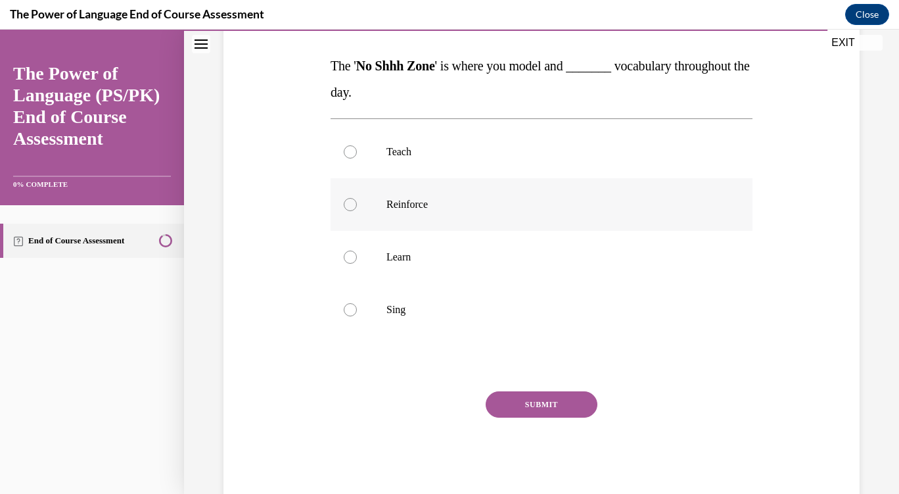
click at [469, 226] on label "Reinforce" at bounding box center [542, 204] width 422 height 53
click at [357, 211] on input "Reinforce" at bounding box center [350, 204] width 13 height 13
radio input "true"
click at [569, 405] on button "SUBMIT" at bounding box center [542, 404] width 112 height 26
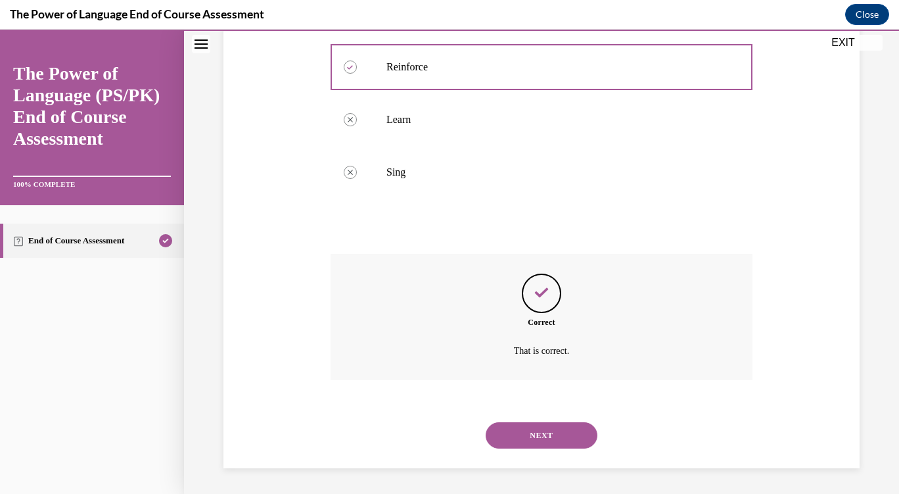
scroll to position [336, 0]
click at [562, 448] on div "NEXT" at bounding box center [542, 434] width 422 height 53
click at [557, 424] on button "NEXT" at bounding box center [542, 434] width 112 height 26
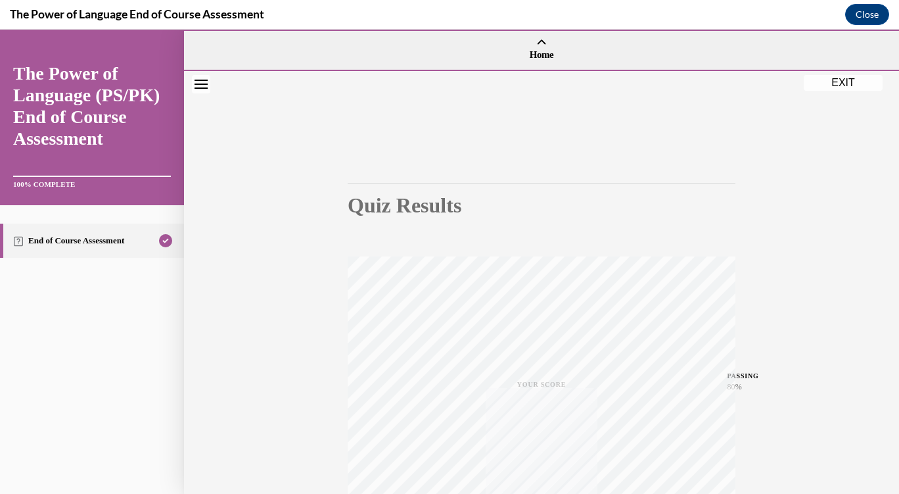
scroll to position [210, 0]
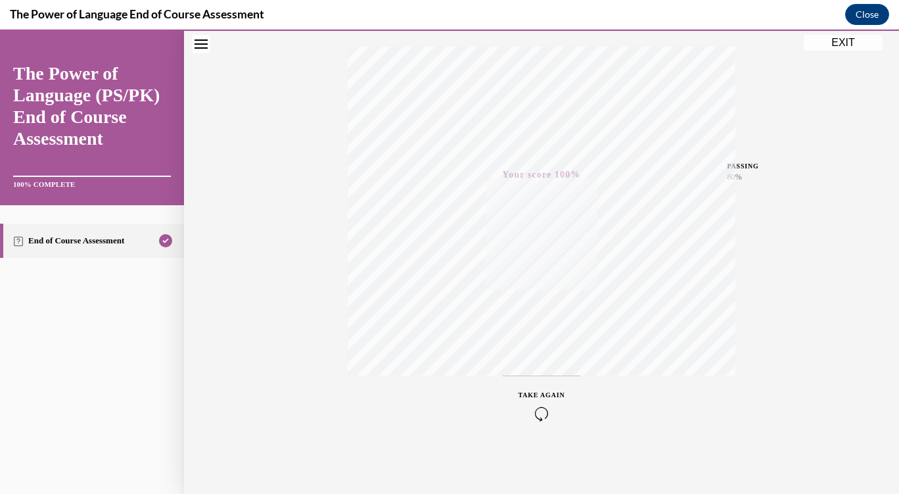
click at [842, 41] on button "EXIT" at bounding box center [843, 43] width 79 height 16
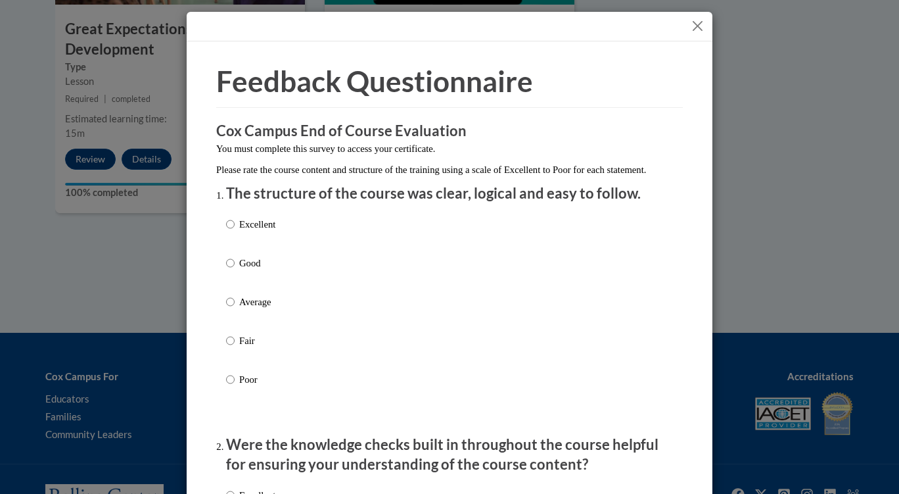
click at [353, 275] on div "Excellent Good Average Fair Poor" at bounding box center [449, 317] width 447 height 214
click at [262, 270] on p "Good" at bounding box center [257, 263] width 36 height 14
click at [235, 270] on input "Good" at bounding box center [230, 263] width 9 height 14
radio input "true"
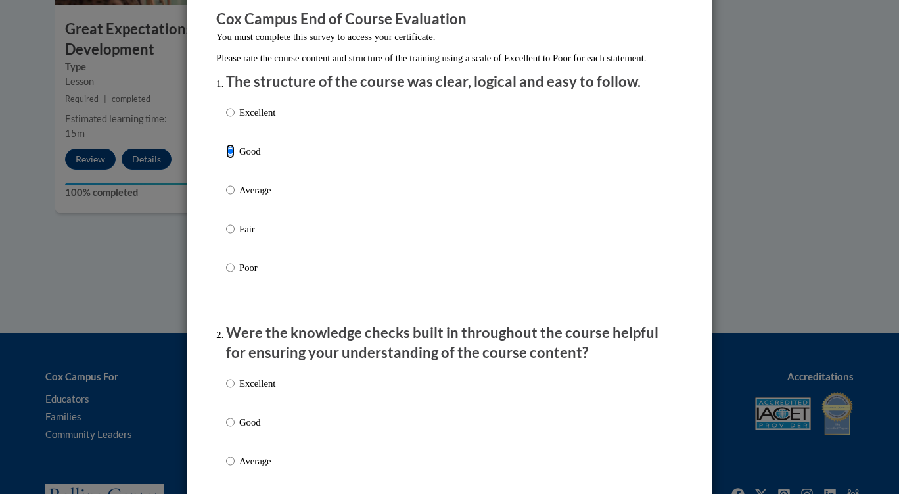
scroll to position [197, 0]
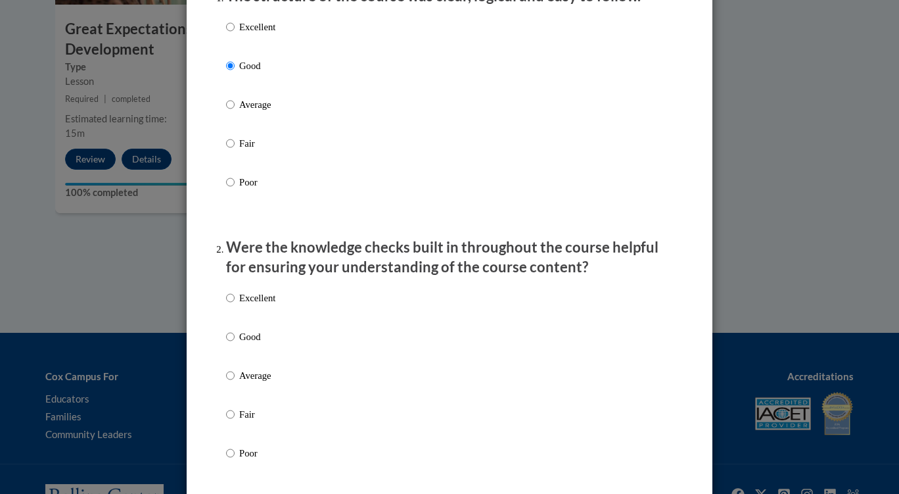
click at [277, 389] on div "Excellent Good Average Fair Poor" at bounding box center [449, 391] width 447 height 214
click at [228, 383] on input "Average" at bounding box center [230, 375] width 9 height 14
radio input "true"
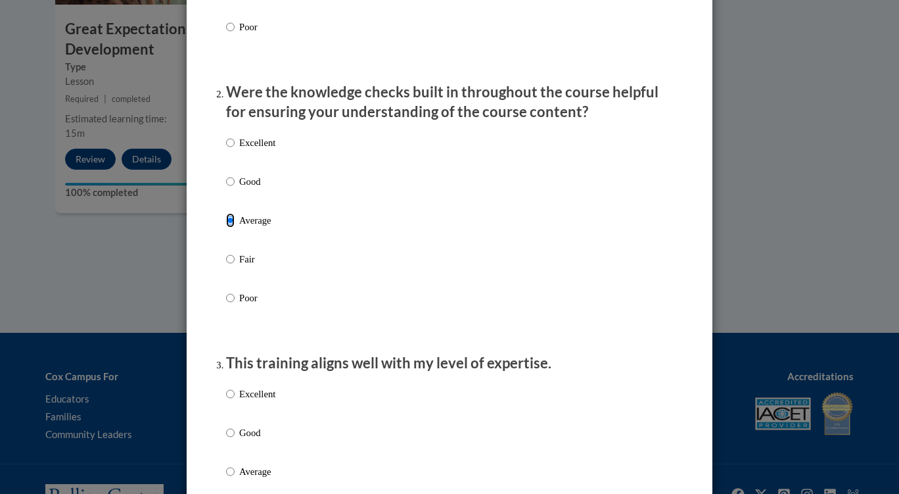
scroll to position [395, 0]
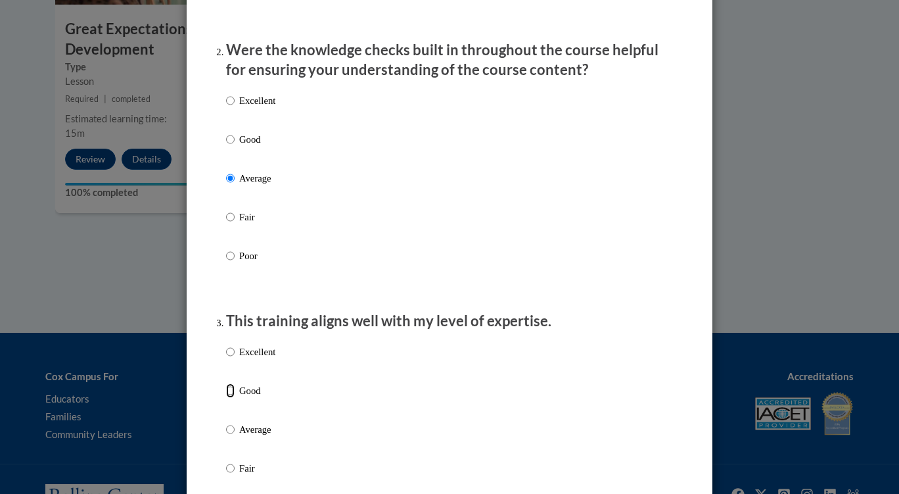
click at [229, 398] on input "Good" at bounding box center [230, 390] width 9 height 14
radio input "true"
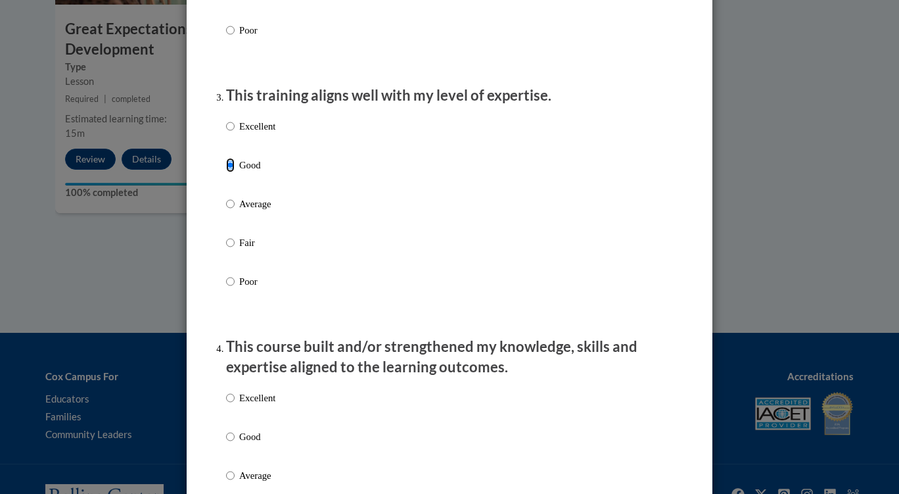
scroll to position [723, 0]
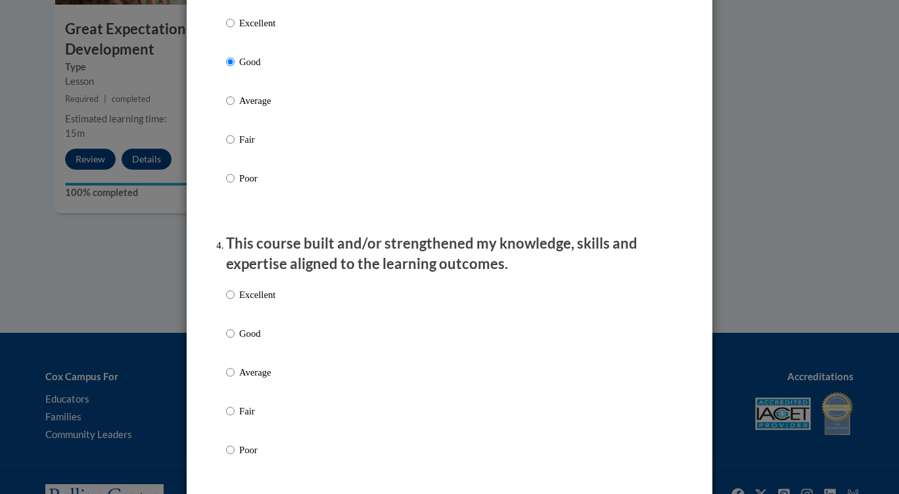
click at [227, 357] on label "Good" at bounding box center [250, 344] width 49 height 36
click at [227, 341] on input "Good" at bounding box center [230, 333] width 9 height 14
radio input "true"
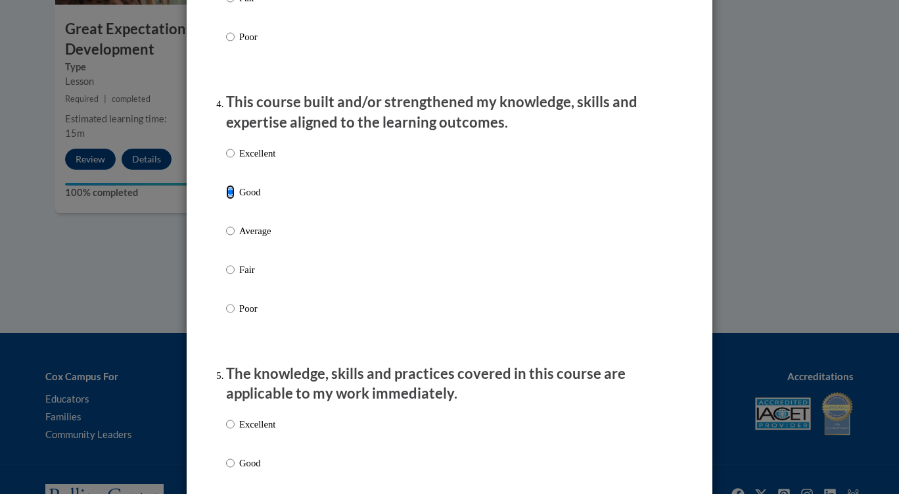
scroll to position [986, 0]
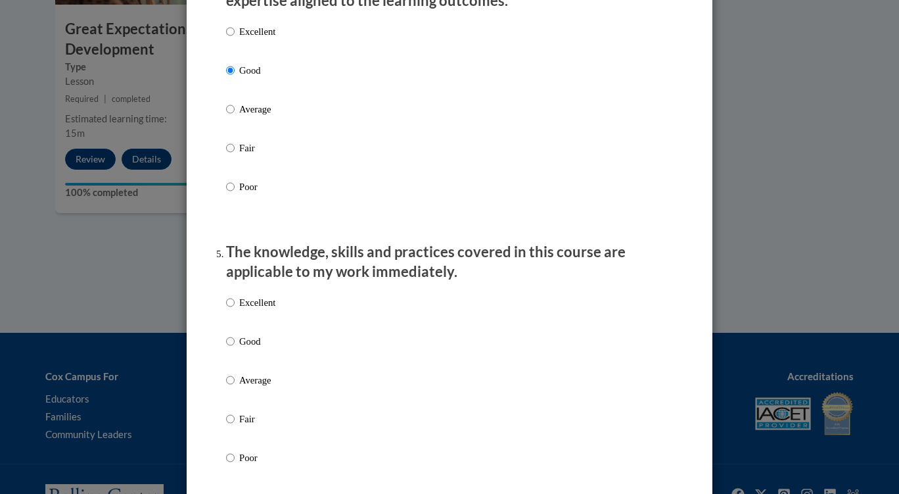
drag, startPoint x: 233, startPoint y: 376, endPoint x: 233, endPoint y: 392, distance: 15.8
click at [233, 370] on label "Good" at bounding box center [250, 352] width 49 height 36
click at [233, 348] on input "Good" at bounding box center [230, 341] width 9 height 14
radio input "true"
click at [232, 396] on label "Average" at bounding box center [250, 391] width 49 height 36
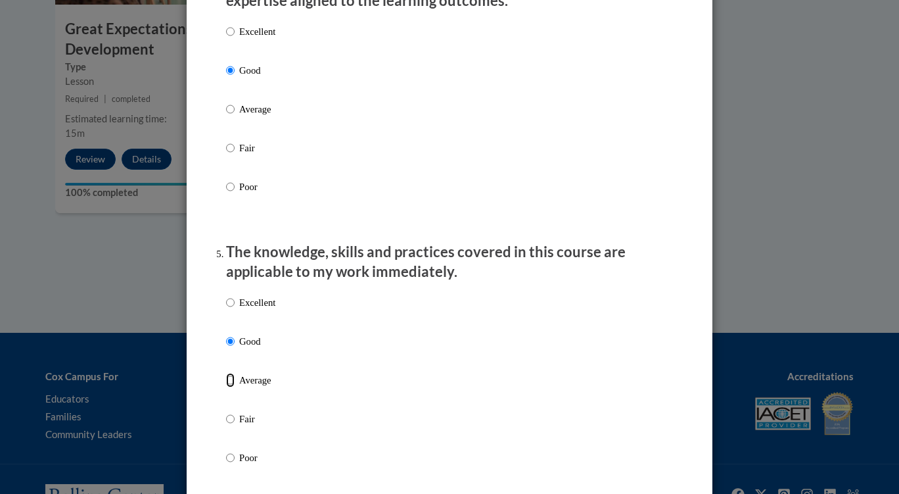
click at [232, 387] on input "Average" at bounding box center [230, 380] width 9 height 14
radio input "true"
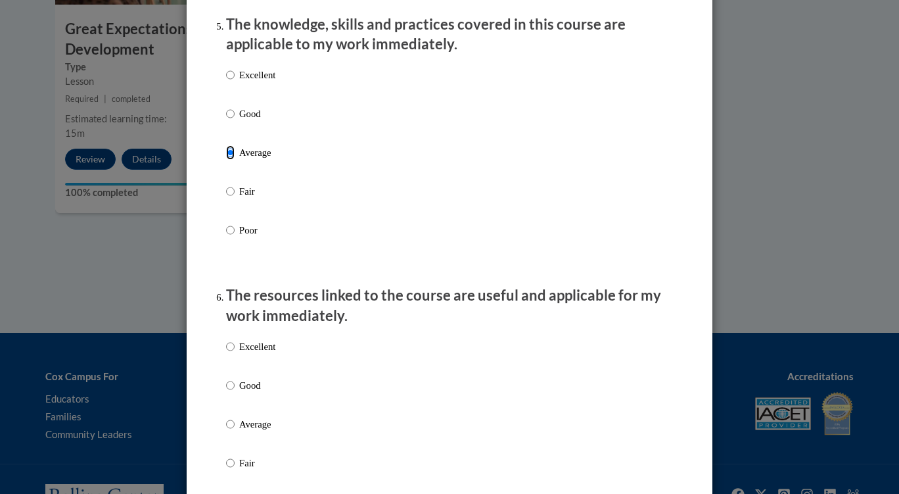
scroll to position [1315, 0]
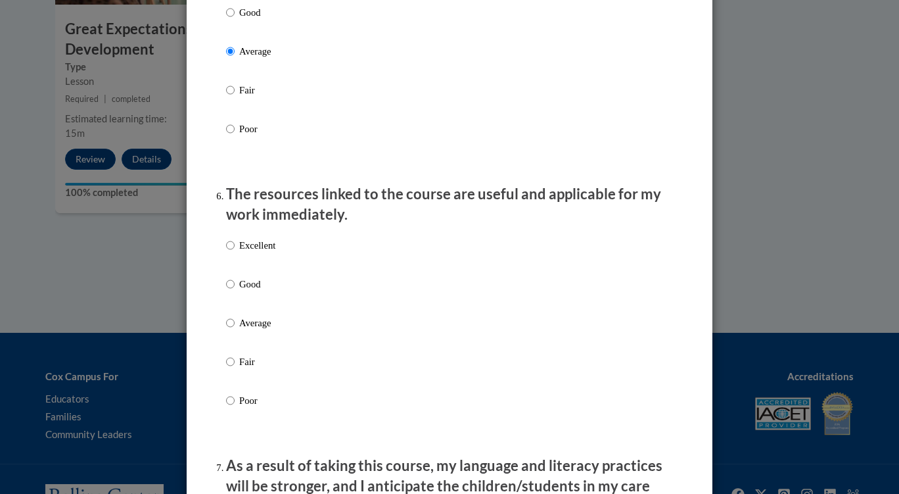
click at [233, 332] on label "Average" at bounding box center [250, 334] width 49 height 36
click at [233, 330] on input "Average" at bounding box center [230, 323] width 9 height 14
radio input "true"
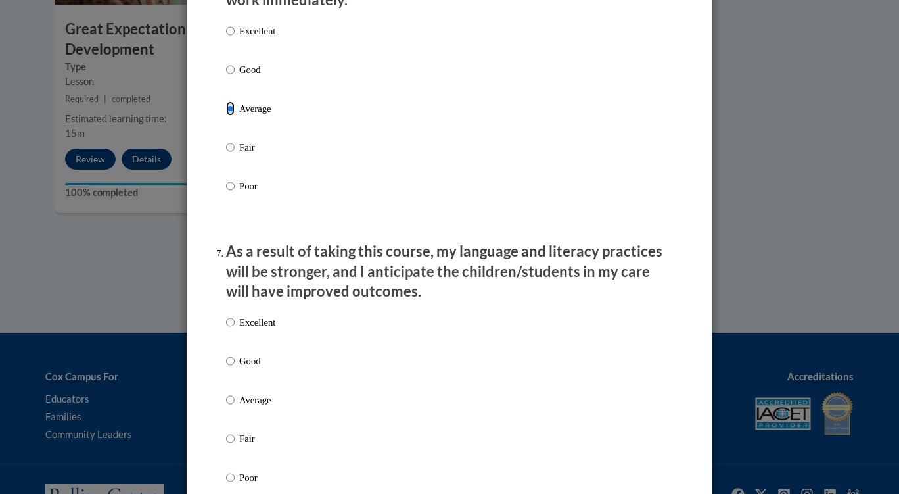
scroll to position [1644, 0]
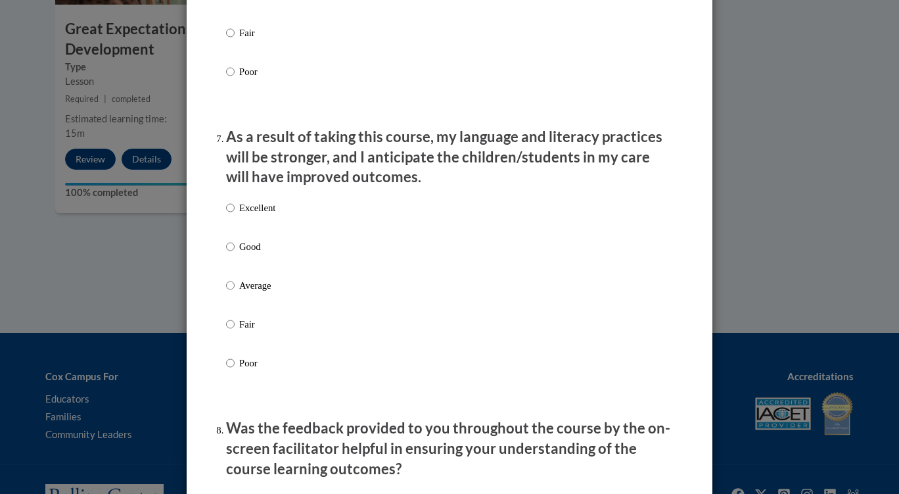
click at [239, 311] on label "Average" at bounding box center [250, 296] width 49 height 36
click at [235, 293] on input "Average" at bounding box center [230, 285] width 9 height 14
radio input "true"
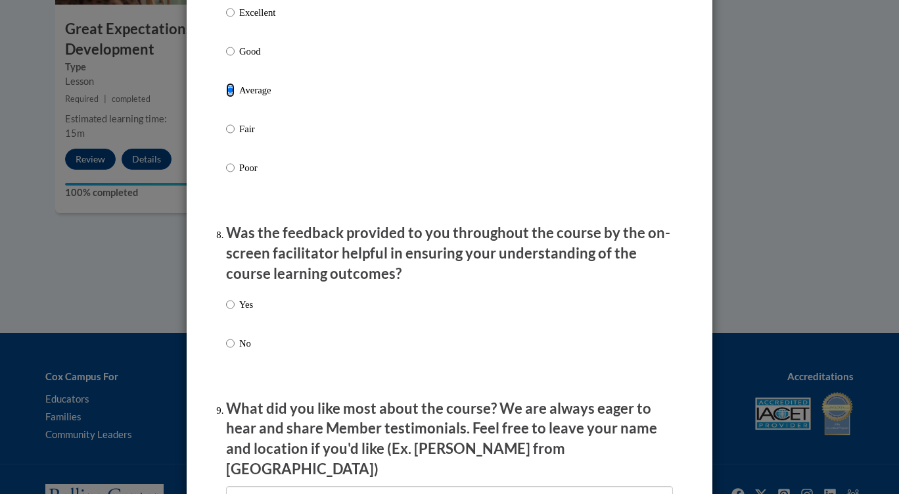
scroll to position [1973, 0]
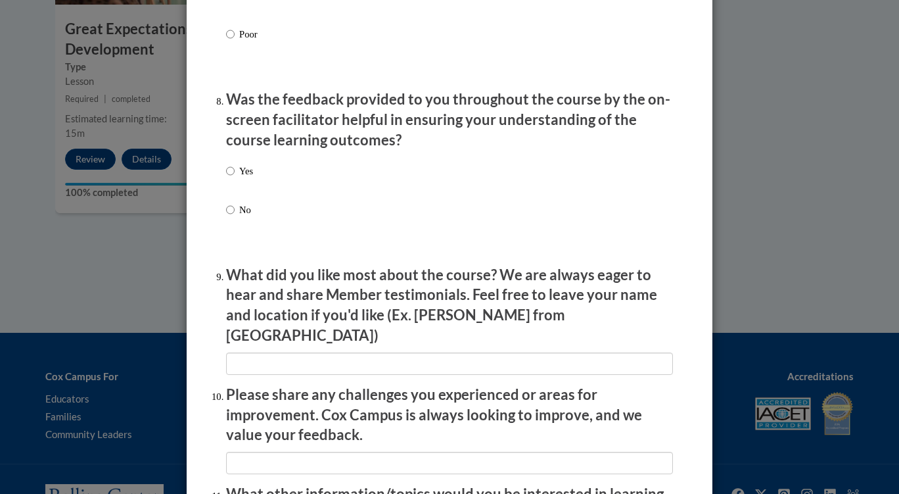
click at [241, 217] on p "No" at bounding box center [246, 210] width 14 height 14
click at [235, 217] on input "No" at bounding box center [230, 210] width 9 height 14
radio input "true"
click at [239, 164] on li "Was the feedback provided to you throughout the course by the on-screen facilit…" at bounding box center [449, 171] width 447 height 165
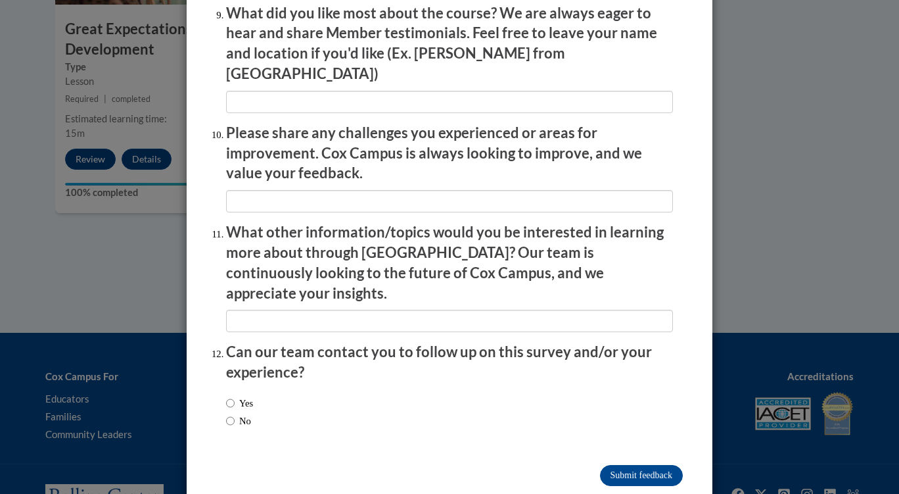
scroll to position [2236, 0]
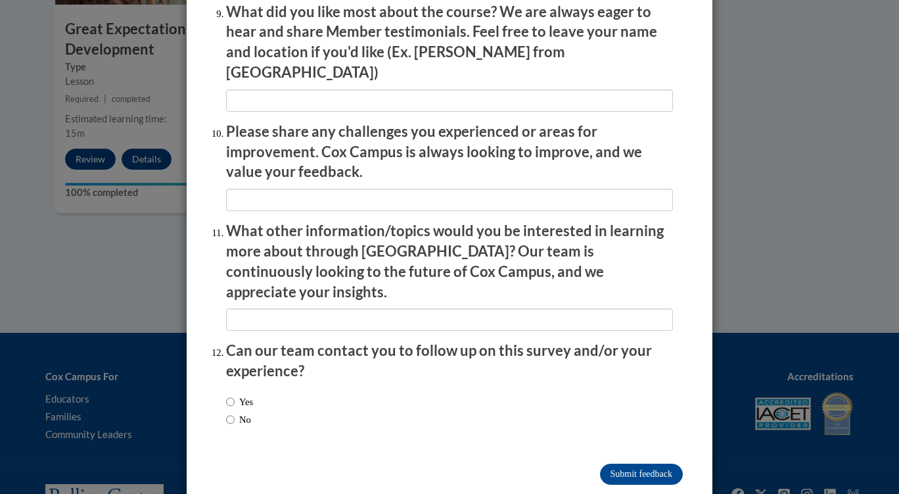
click at [248, 395] on label "Yes" at bounding box center [239, 402] width 27 height 14
click at [235, 395] on input "Yes" at bounding box center [230, 402] width 9 height 14
radio input "true"
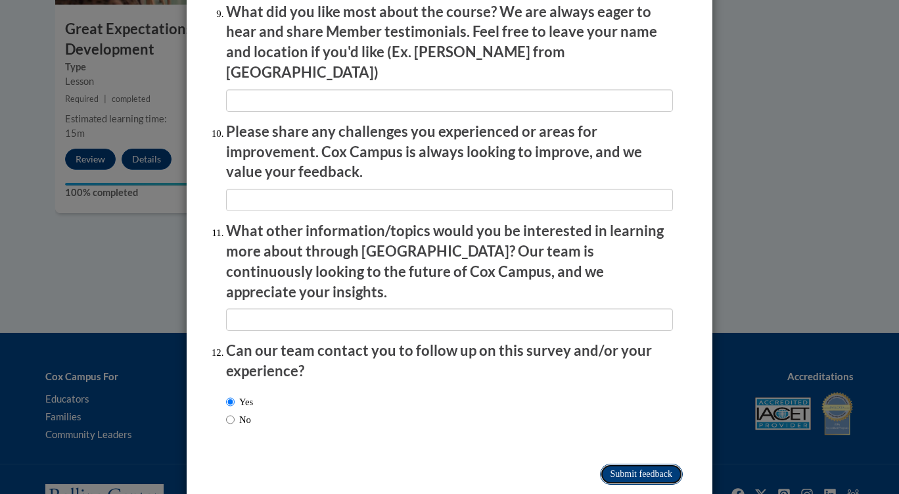
click at [638, 464] on input "Submit feedback" at bounding box center [641, 474] width 83 height 21
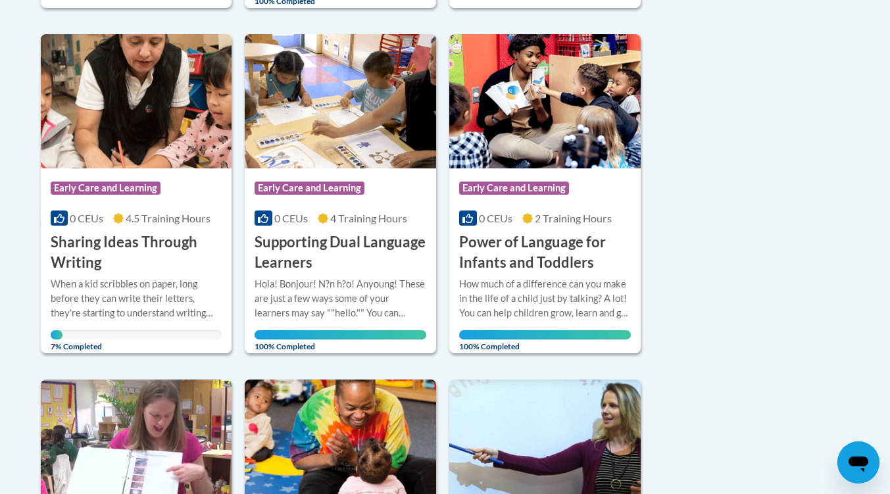
scroll to position [696, 0]
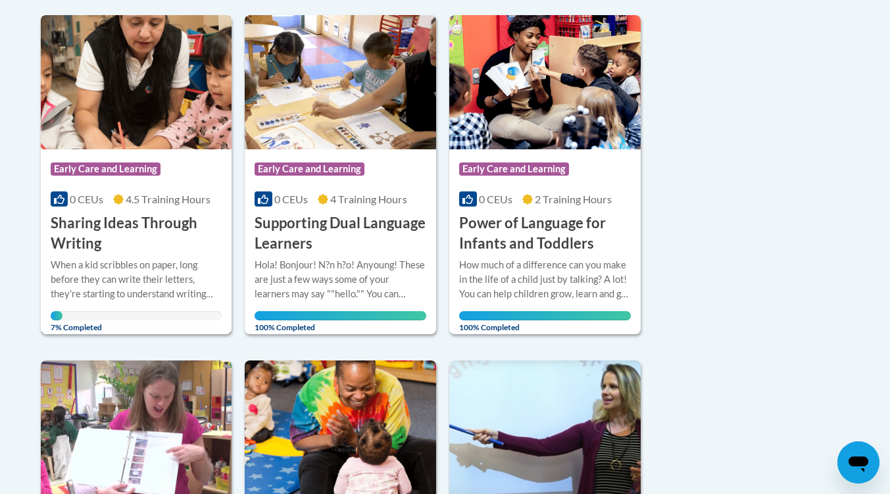
click at [164, 224] on h3 "Sharing Ideas Through Writing" at bounding box center [137, 233] width 172 height 41
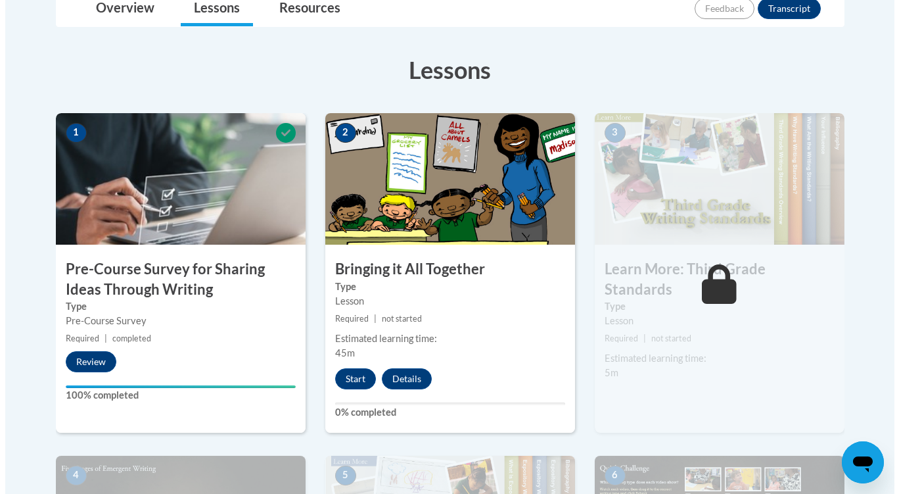
scroll to position [329, 0]
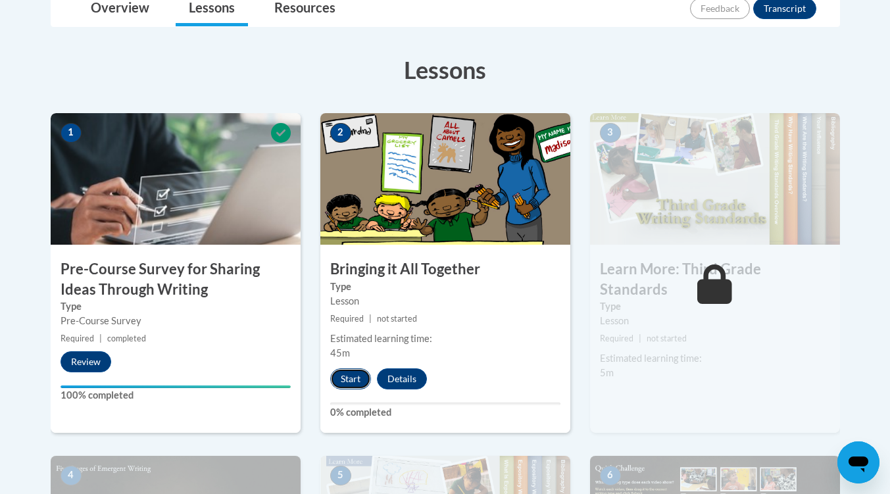
click at [352, 377] on button "Start" at bounding box center [350, 378] width 41 height 21
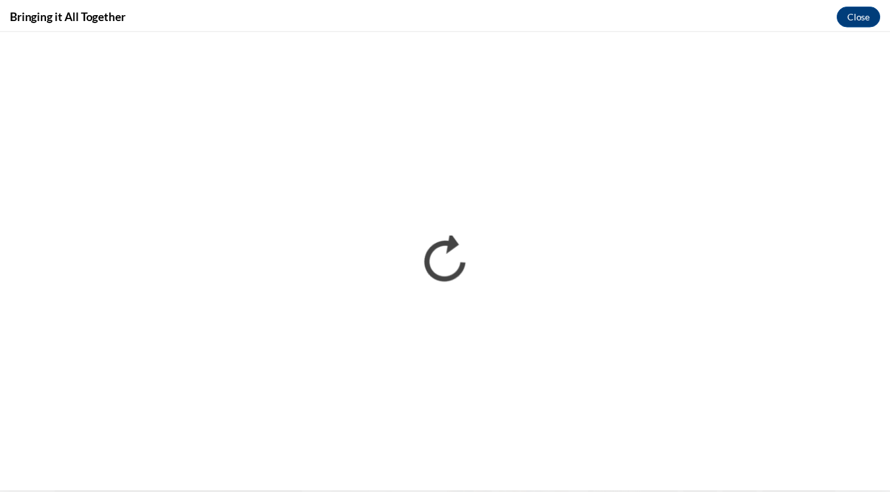
scroll to position [0, 0]
